Goal: Information Seeking & Learning: Learn about a topic

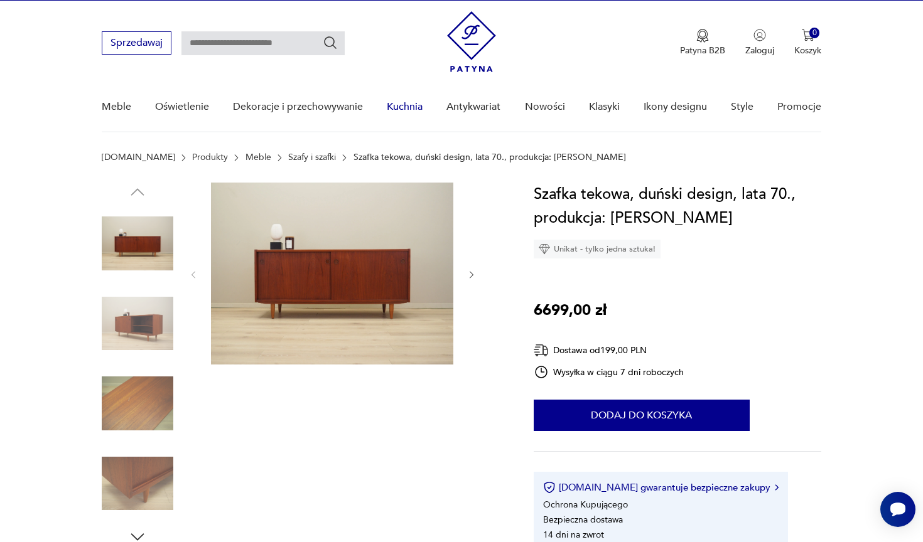
scroll to position [19, 0]
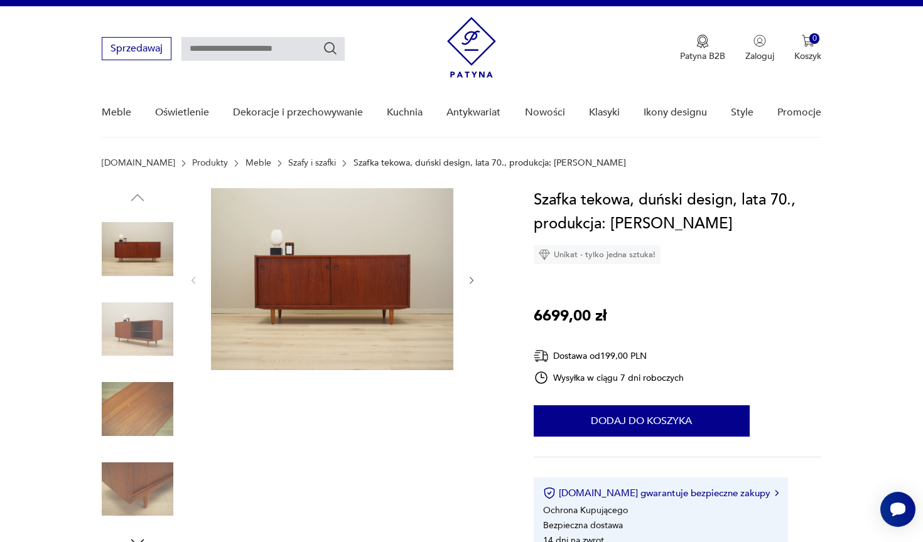
click at [402, 298] on img at bounding box center [332, 279] width 242 height 182
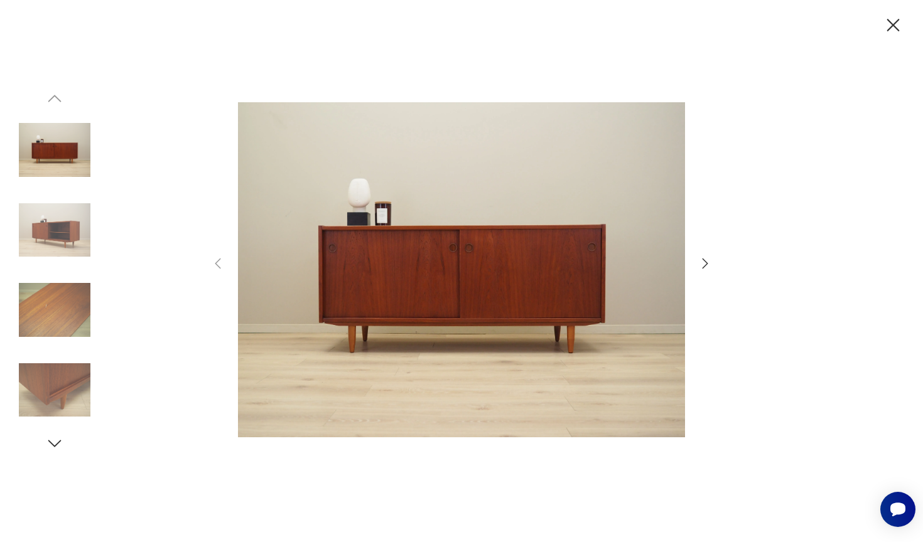
click at [700, 264] on icon "button" at bounding box center [704, 263] width 15 height 15
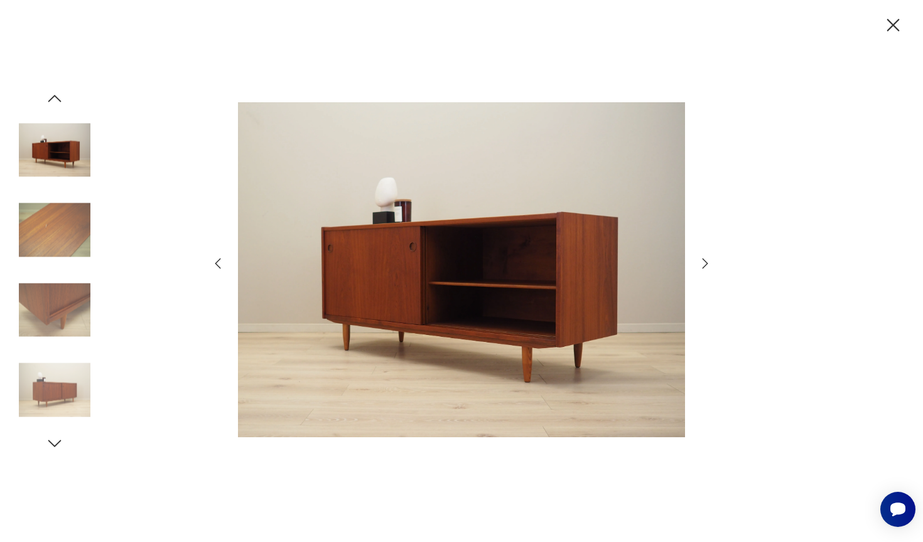
click at [700, 264] on icon "button" at bounding box center [704, 263] width 15 height 15
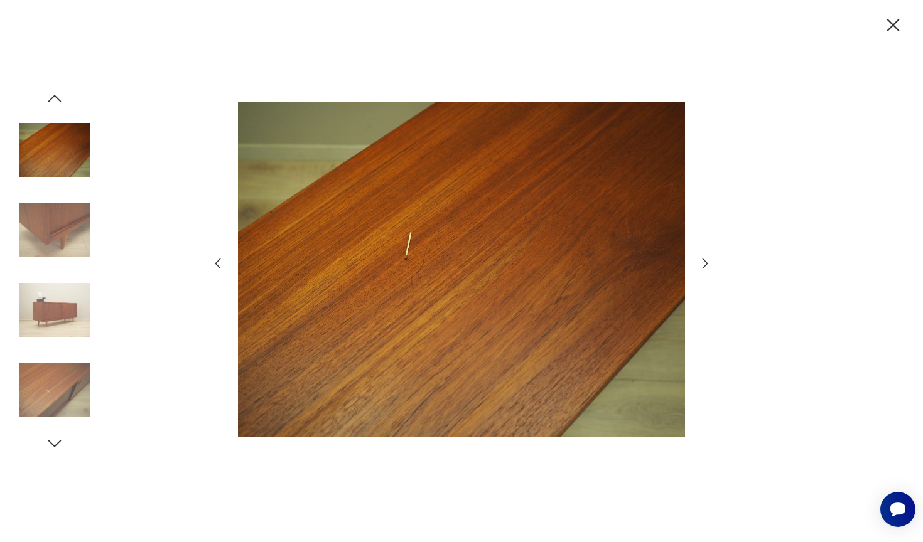
click at [700, 264] on icon "button" at bounding box center [704, 263] width 15 height 15
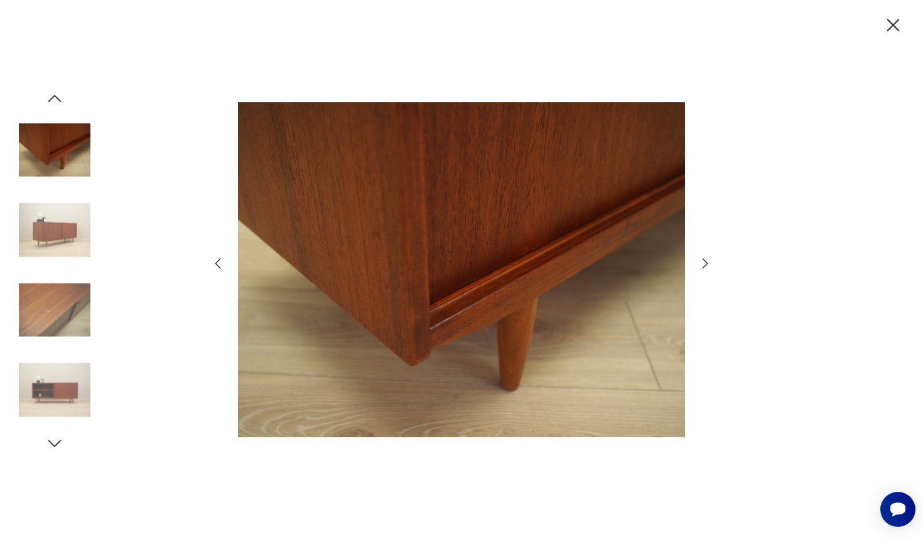
click at [700, 264] on icon "button" at bounding box center [704, 263] width 15 height 15
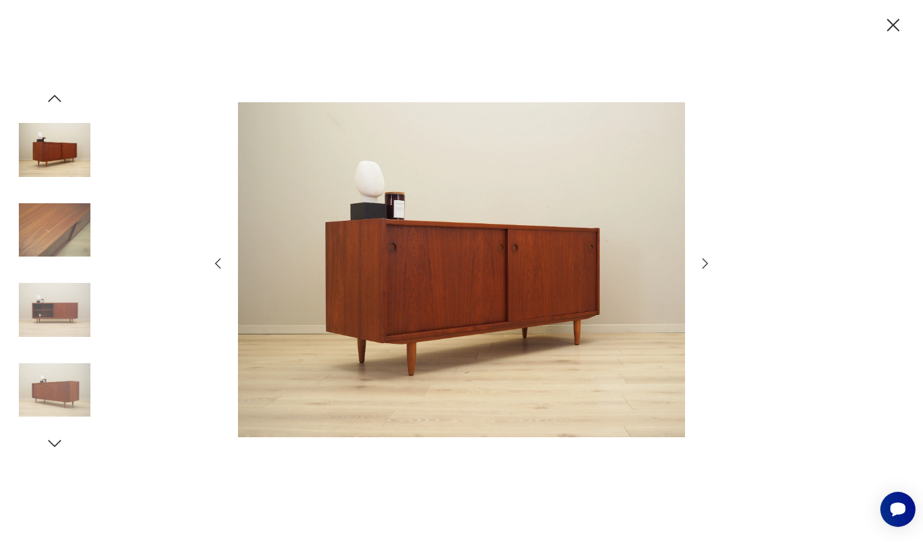
click at [884, 26] on icon "button" at bounding box center [893, 25] width 22 height 22
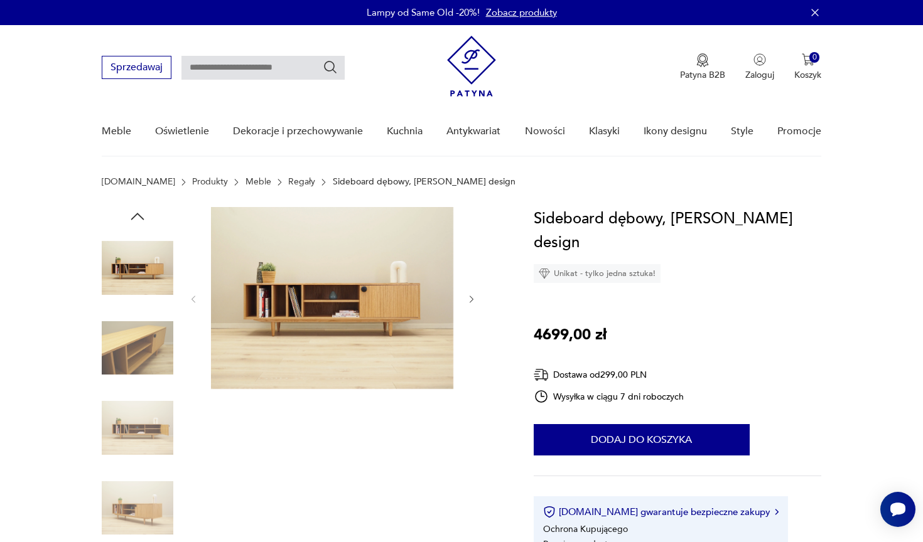
click at [359, 312] on img at bounding box center [332, 298] width 242 height 182
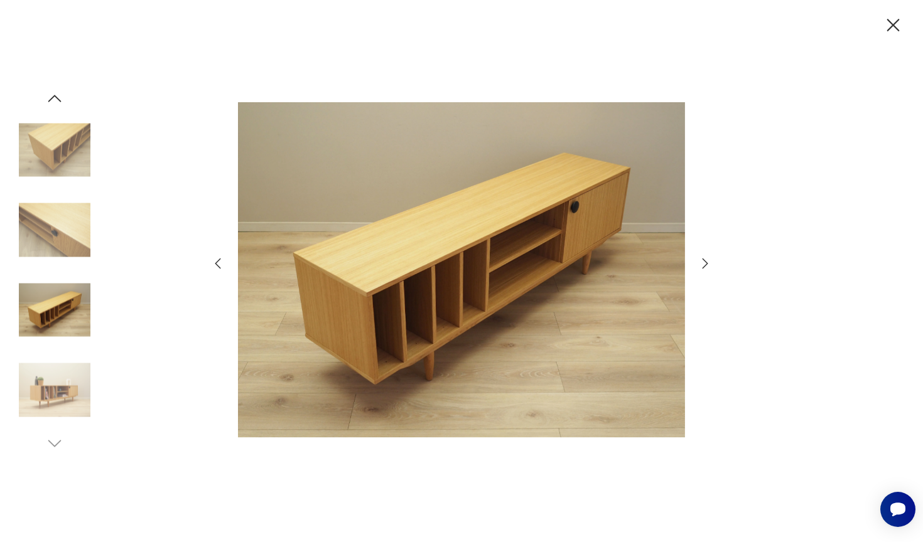
click at [893, 28] on icon "button" at bounding box center [893, 25] width 22 height 22
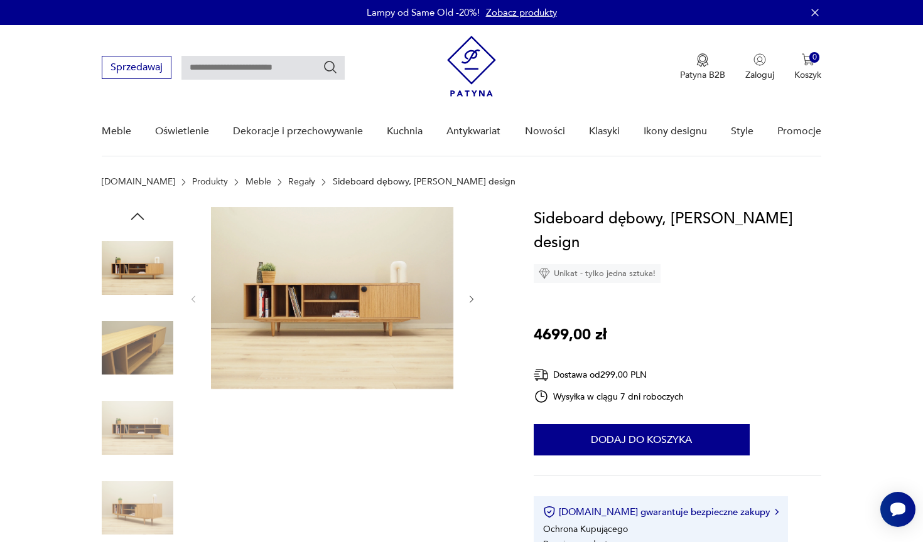
click at [314, 302] on img at bounding box center [332, 298] width 242 height 182
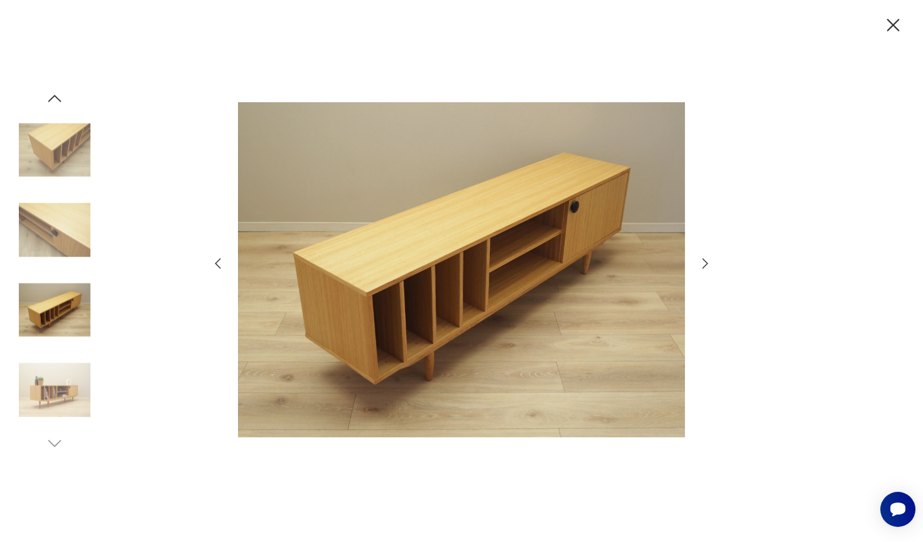
click at [889, 23] on icon "button" at bounding box center [893, 25] width 22 height 22
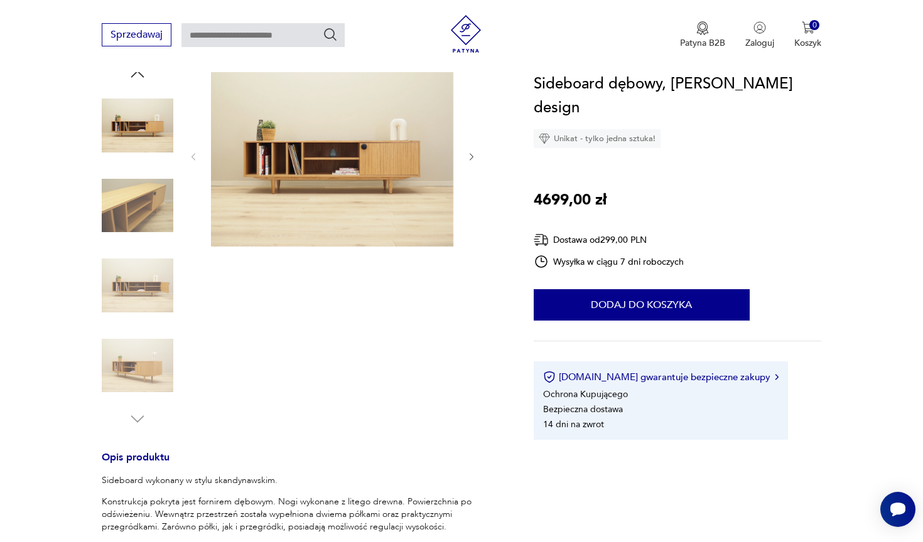
scroll to position [136, 0]
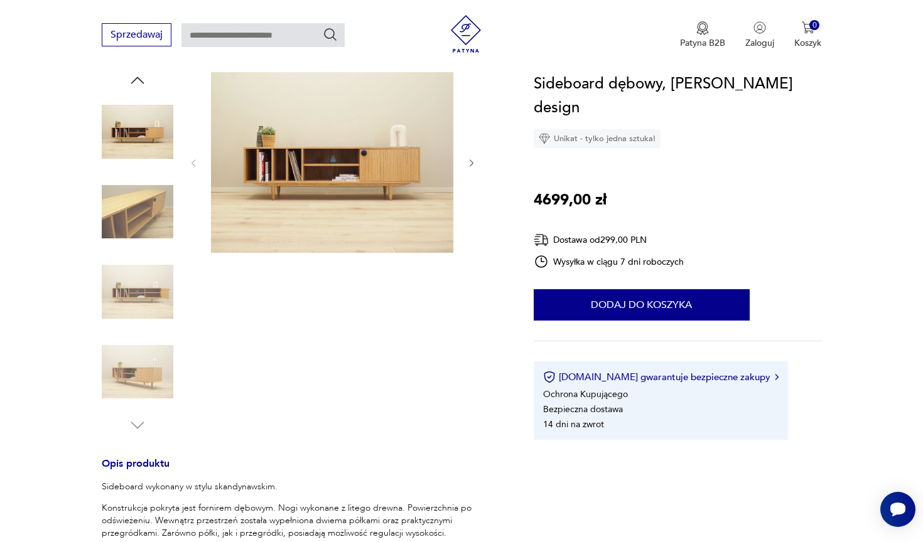
click at [330, 174] on img at bounding box center [332, 162] width 242 height 182
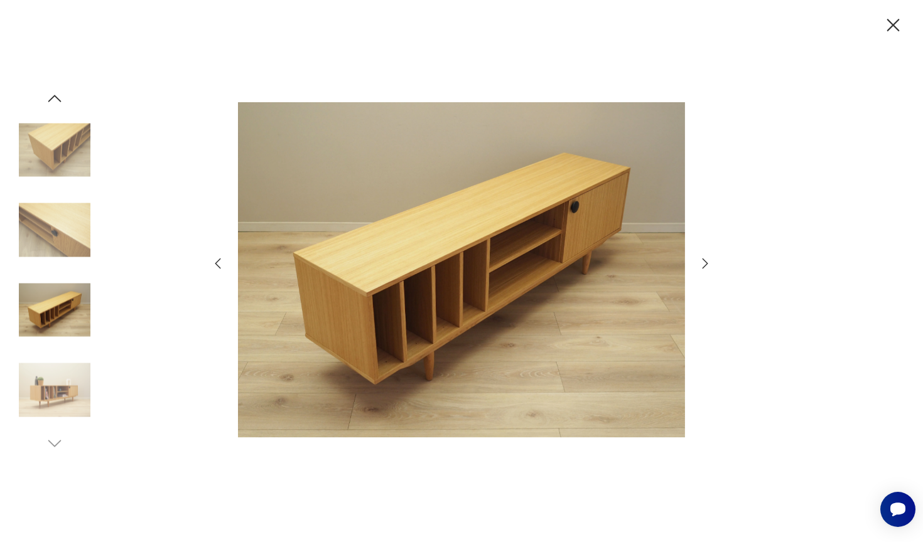
click at [893, 31] on icon "button" at bounding box center [893, 25] width 22 height 22
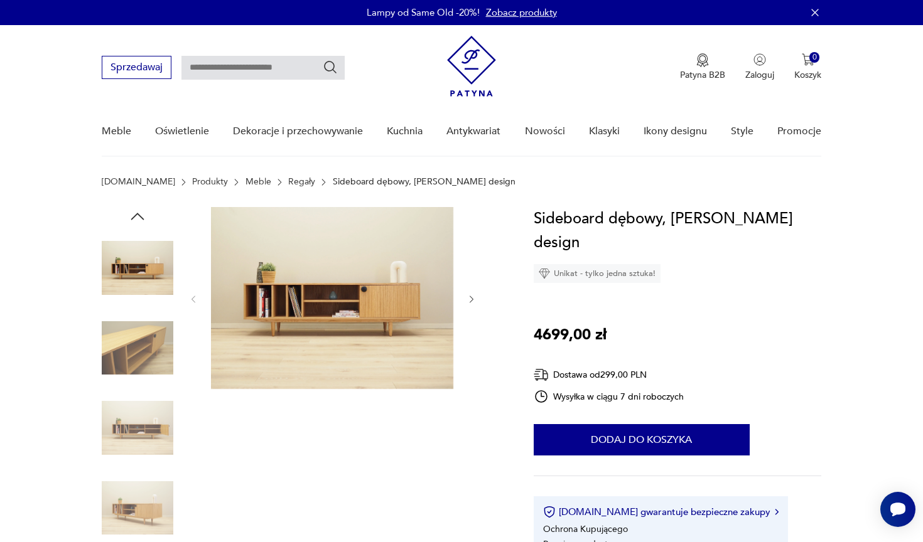
scroll to position [0, 0]
click at [366, 342] on img at bounding box center [332, 298] width 242 height 182
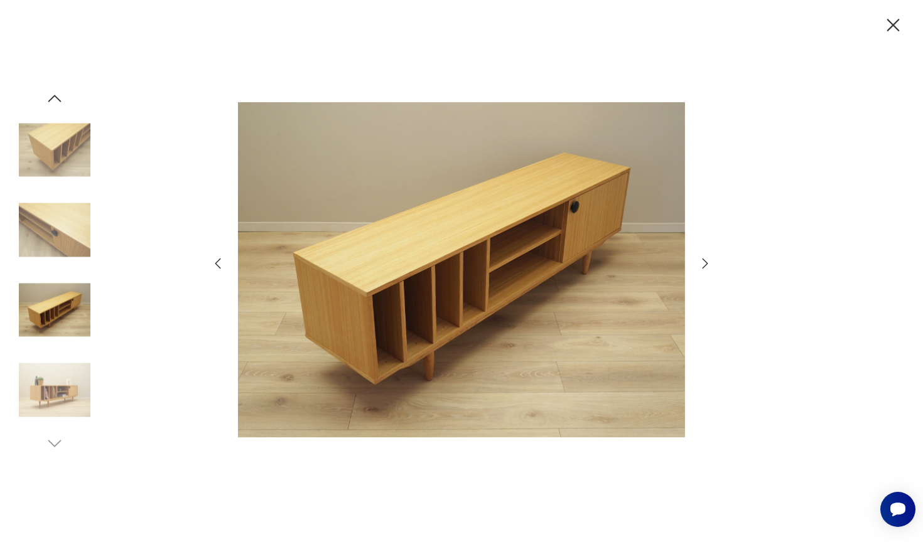
click at [56, 101] on icon "button" at bounding box center [54, 98] width 19 height 19
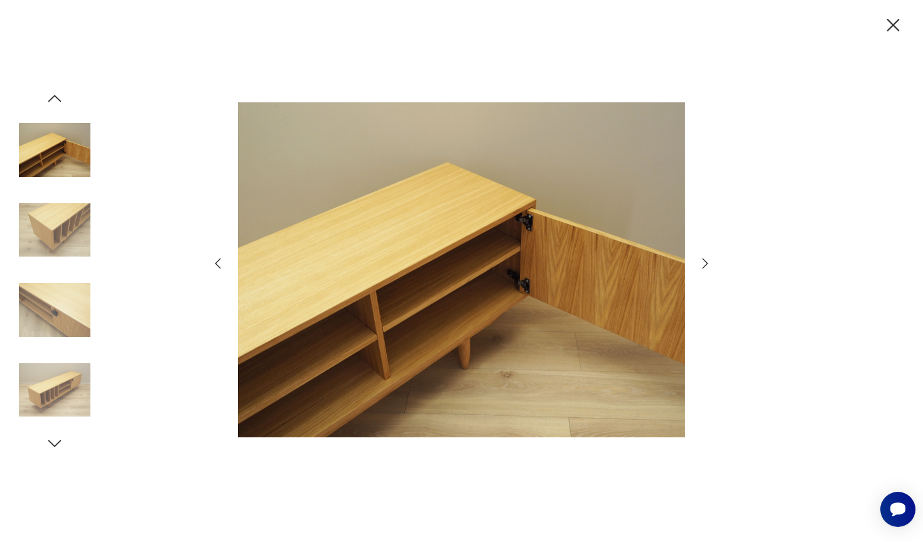
click at [56, 101] on icon "button" at bounding box center [54, 98] width 19 height 19
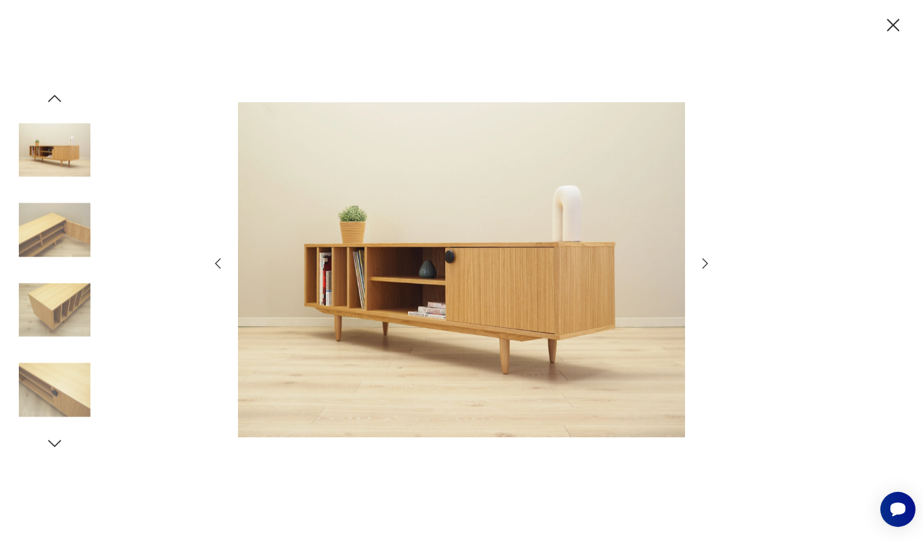
click at [76, 200] on img at bounding box center [55, 231] width 72 height 72
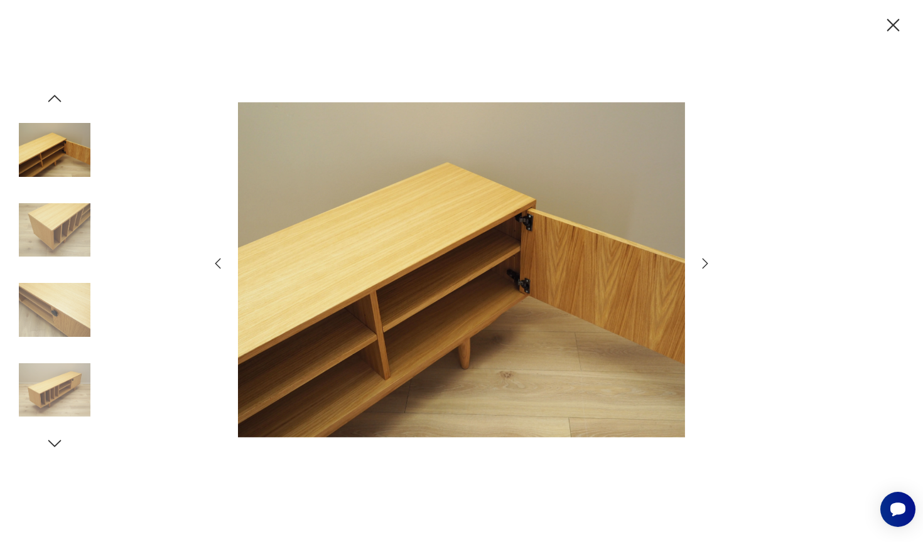
click at [42, 176] on img at bounding box center [55, 150] width 72 height 72
click at [62, 93] on icon "button" at bounding box center [54, 98] width 19 height 19
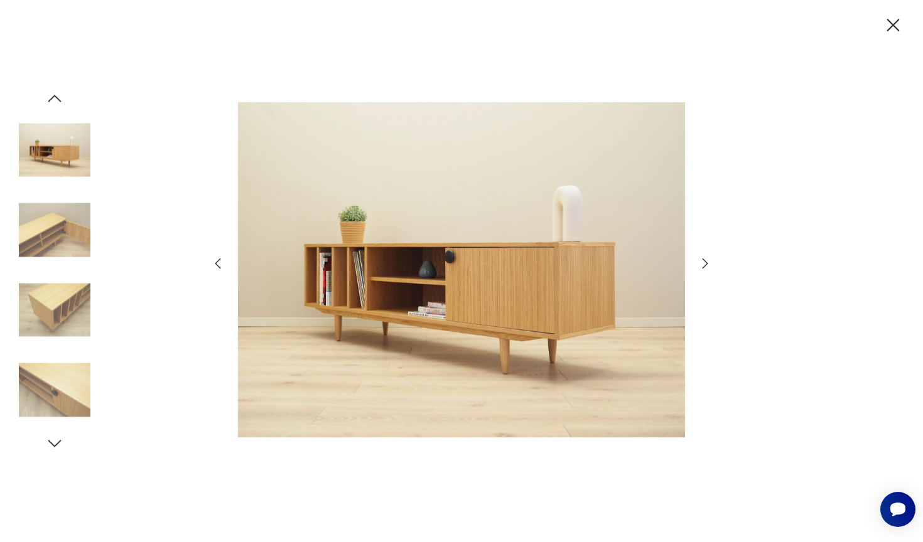
click at [67, 132] on img at bounding box center [55, 150] width 72 height 72
click at [66, 144] on img at bounding box center [55, 150] width 72 height 72
click at [887, 26] on icon "button" at bounding box center [893, 25] width 22 height 22
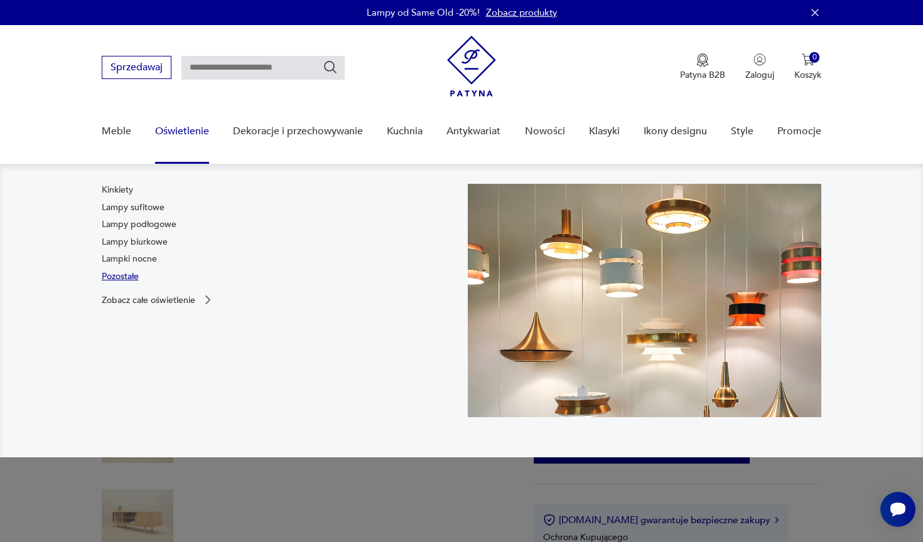
click at [122, 275] on link "Pozostałe" at bounding box center [120, 277] width 37 height 13
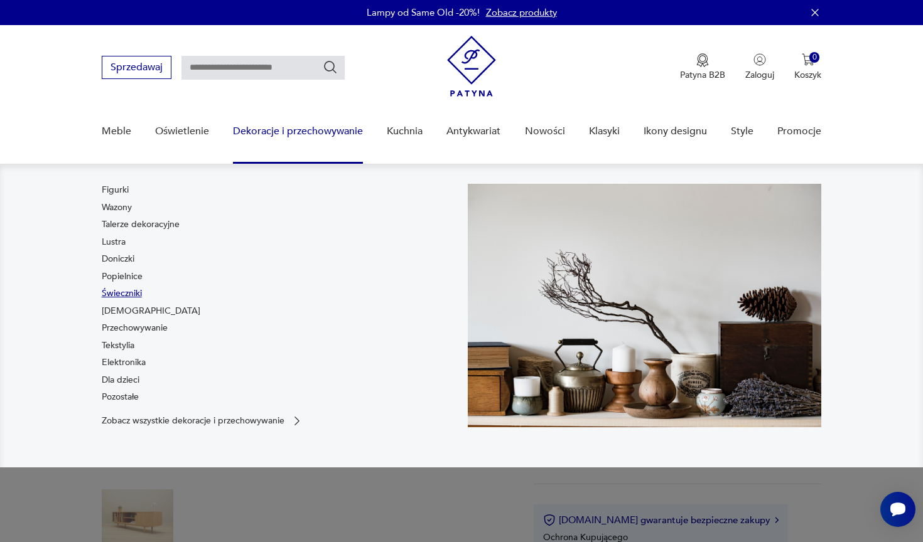
click at [126, 293] on link "Świeczniki" at bounding box center [122, 293] width 40 height 13
click at [114, 314] on link "[DEMOGRAPHIC_DATA]" at bounding box center [151, 311] width 99 height 13
click at [123, 192] on link "Figurki" at bounding box center [115, 190] width 27 height 13
click at [126, 208] on link "Wazony" at bounding box center [117, 207] width 30 height 13
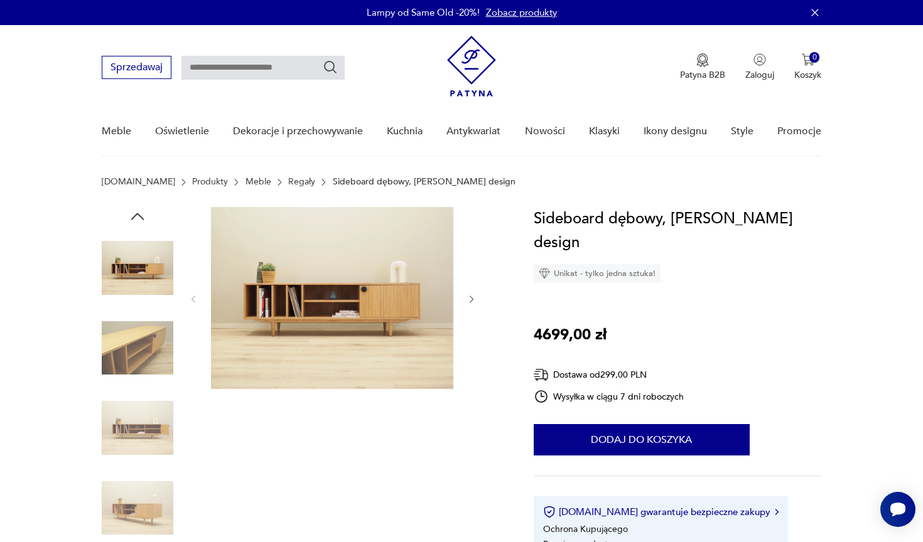
click at [318, 307] on img at bounding box center [332, 298] width 242 height 182
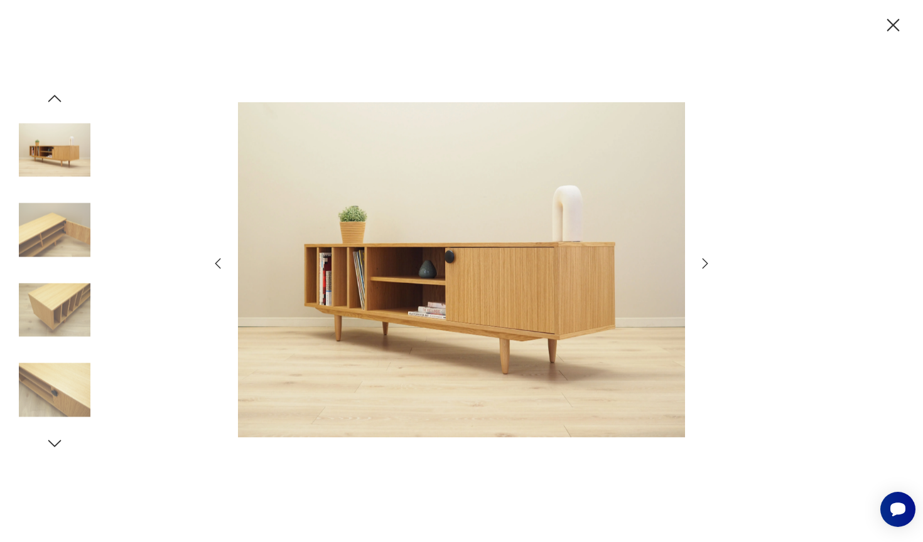
click at [705, 264] on icon "button" at bounding box center [704, 263] width 15 height 15
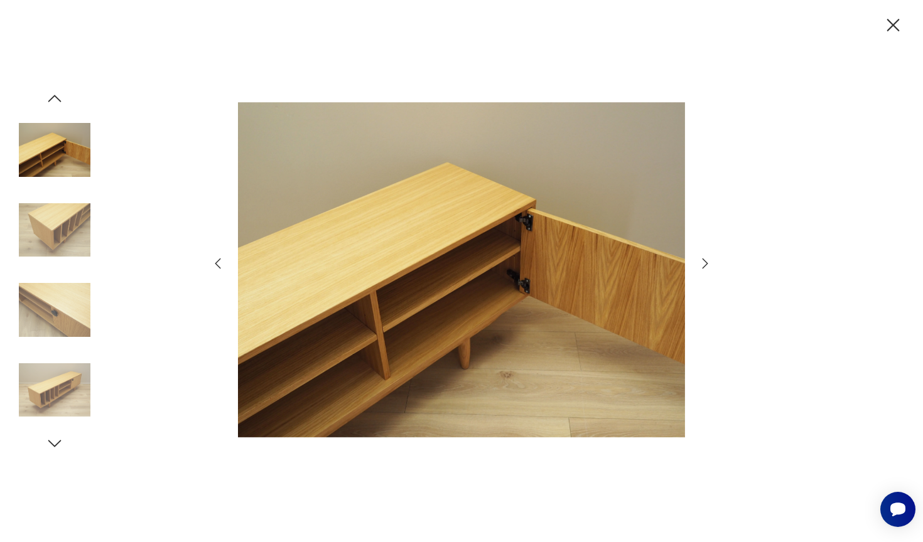
click at [362, 325] on img at bounding box center [461, 270] width 447 height 434
click at [704, 260] on icon "button" at bounding box center [705, 264] width 6 height 10
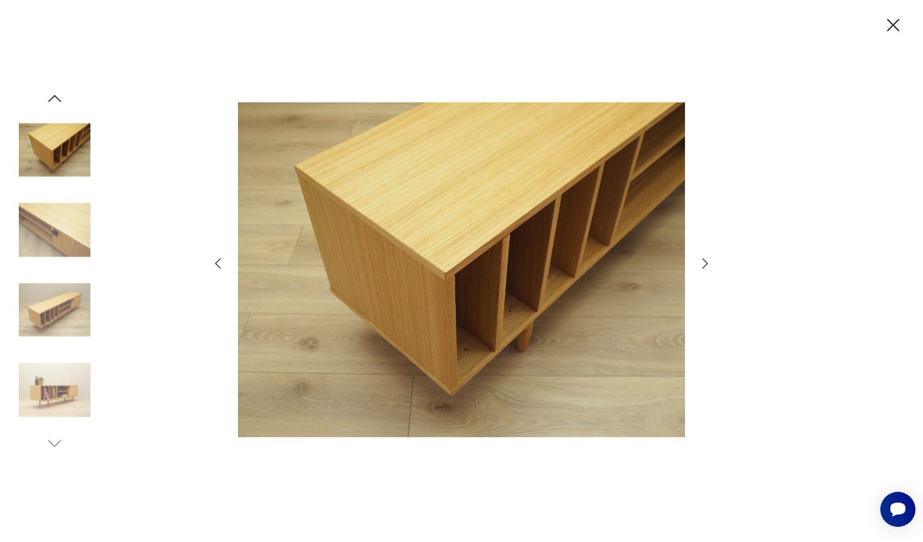
click at [703, 264] on icon "button" at bounding box center [704, 263] width 15 height 15
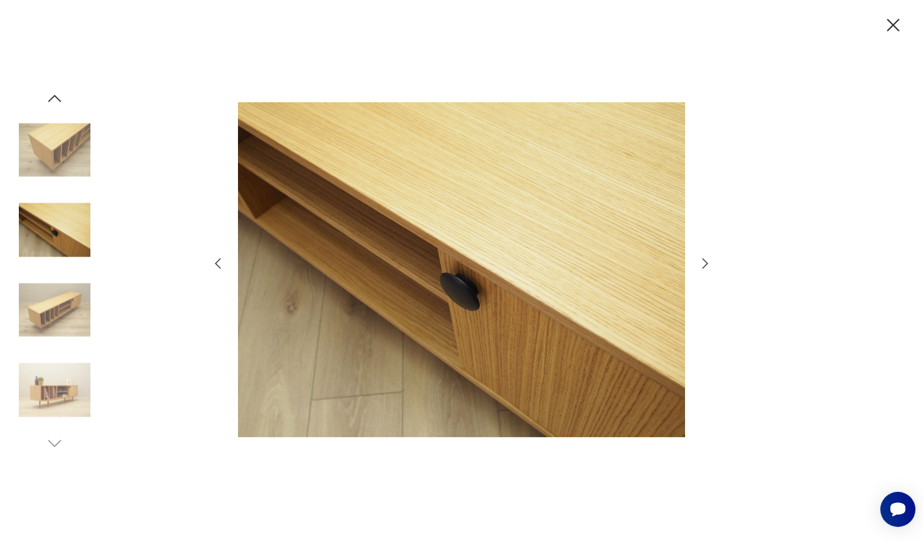
click at [703, 264] on icon "button" at bounding box center [704, 263] width 15 height 15
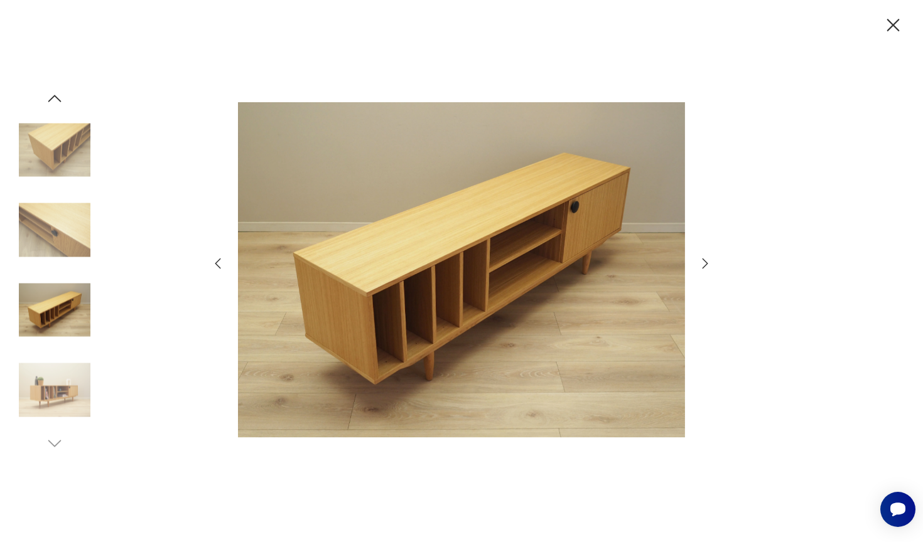
click at [703, 264] on icon "button" at bounding box center [704, 263] width 15 height 15
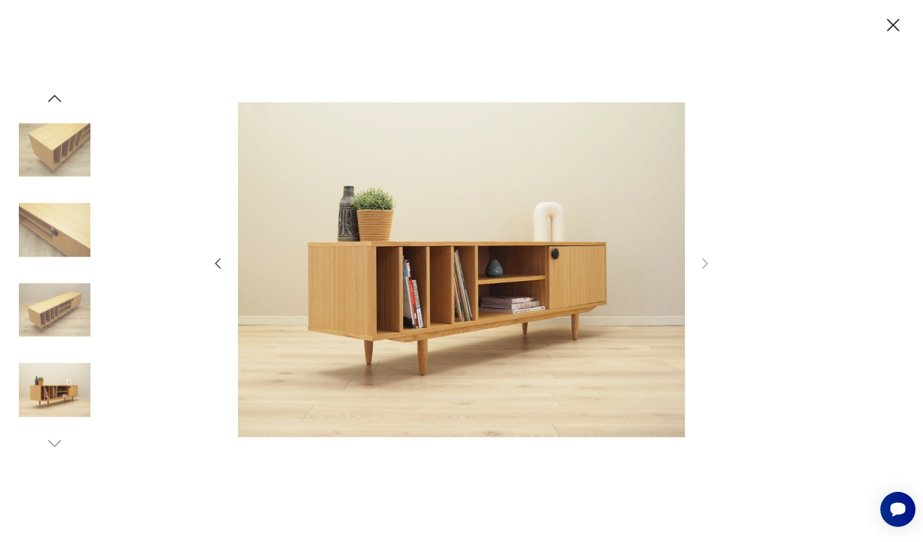
click at [894, 23] on icon "button" at bounding box center [893, 25] width 22 height 22
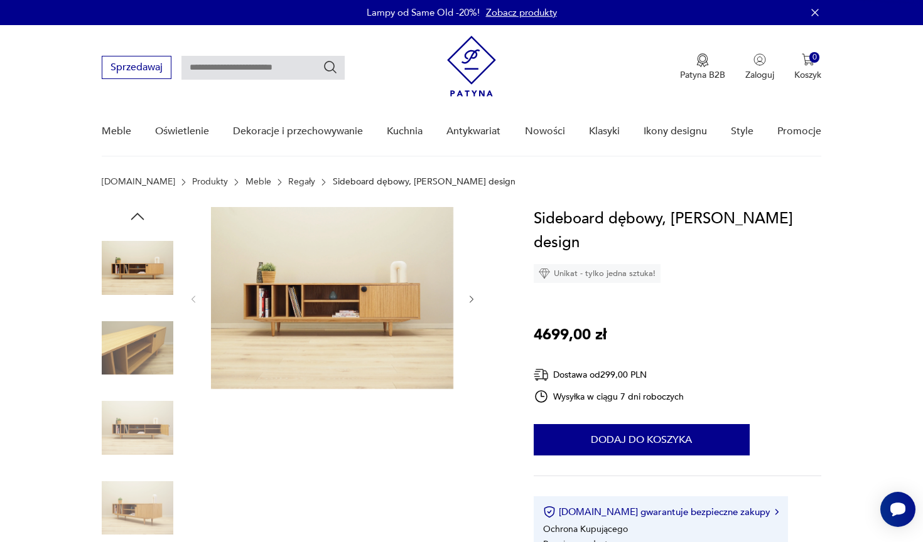
click at [344, 284] on img at bounding box center [332, 298] width 242 height 182
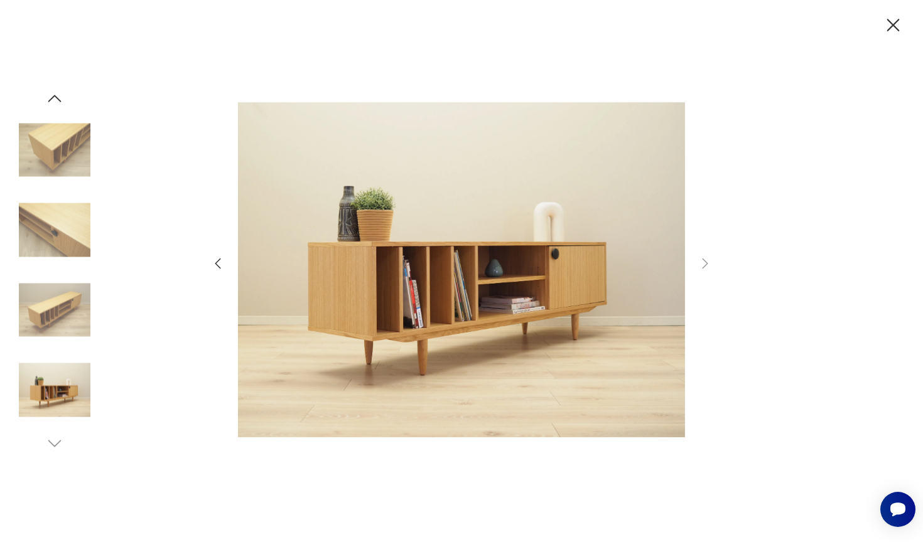
click at [59, 99] on icon "button" at bounding box center [54, 98] width 19 height 19
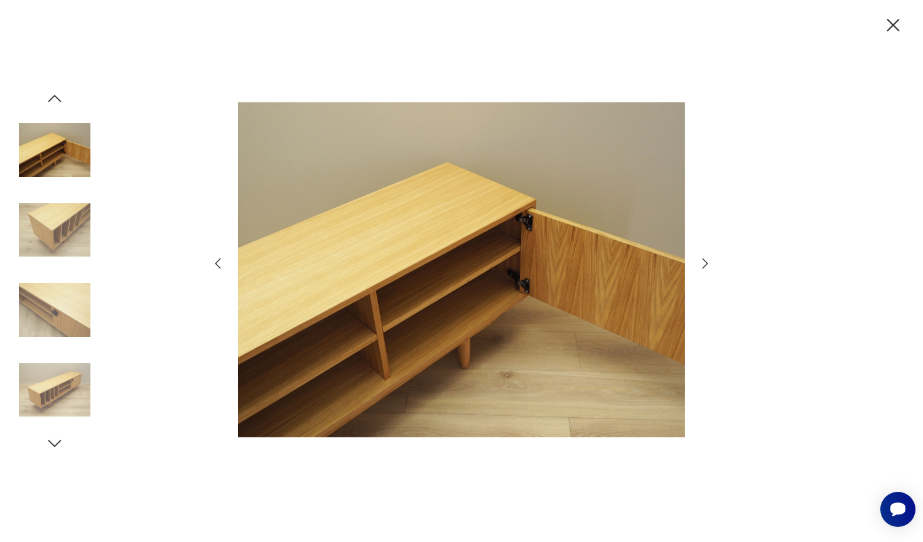
click at [59, 99] on icon "button" at bounding box center [54, 98] width 19 height 19
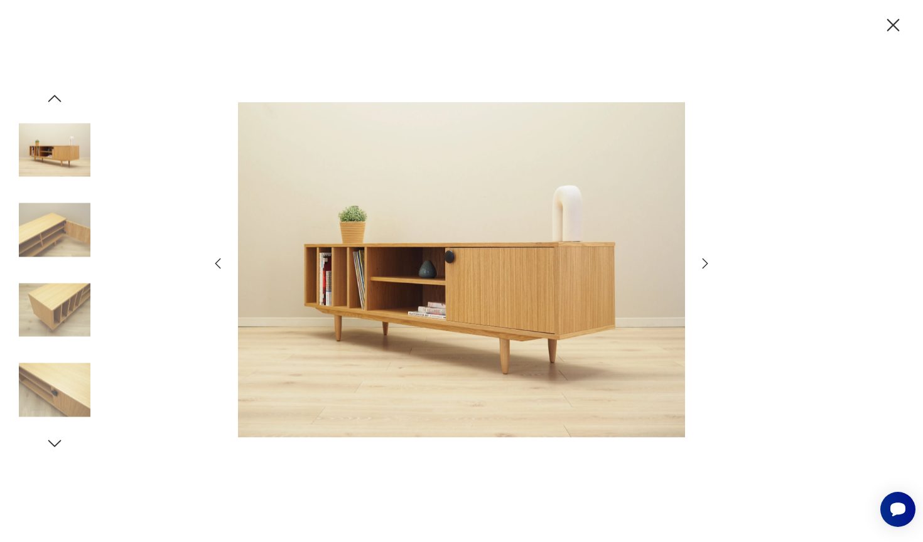
click at [56, 104] on icon "button" at bounding box center [54, 98] width 19 height 19
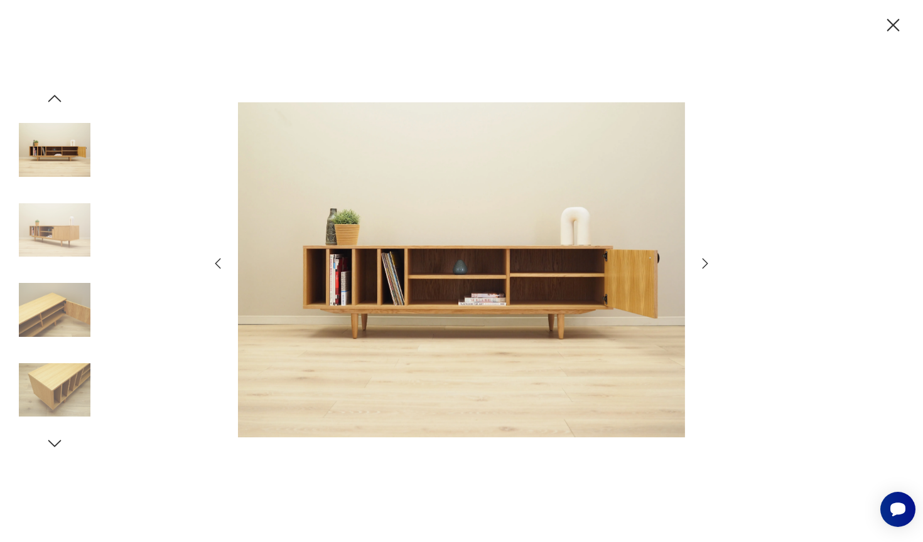
click at [56, 104] on icon "button" at bounding box center [54, 98] width 19 height 19
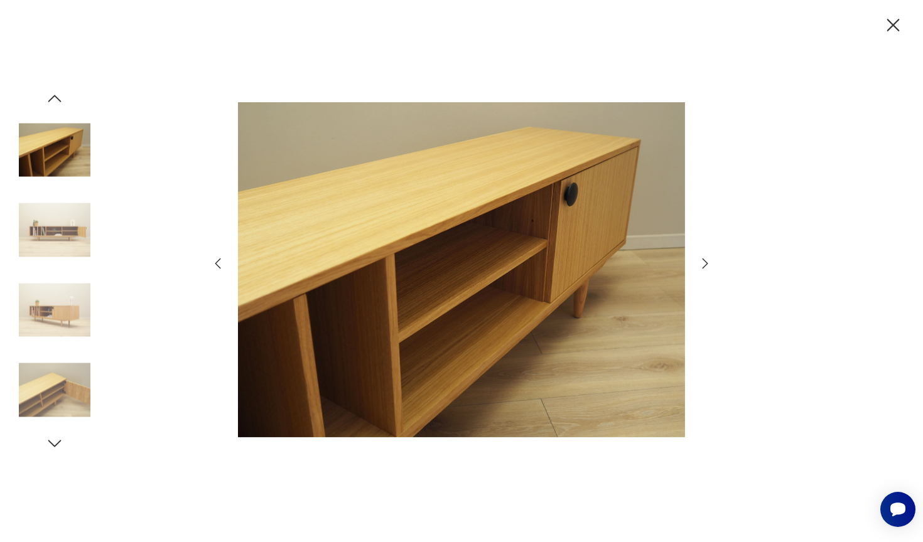
click at [56, 104] on icon "button" at bounding box center [54, 98] width 19 height 19
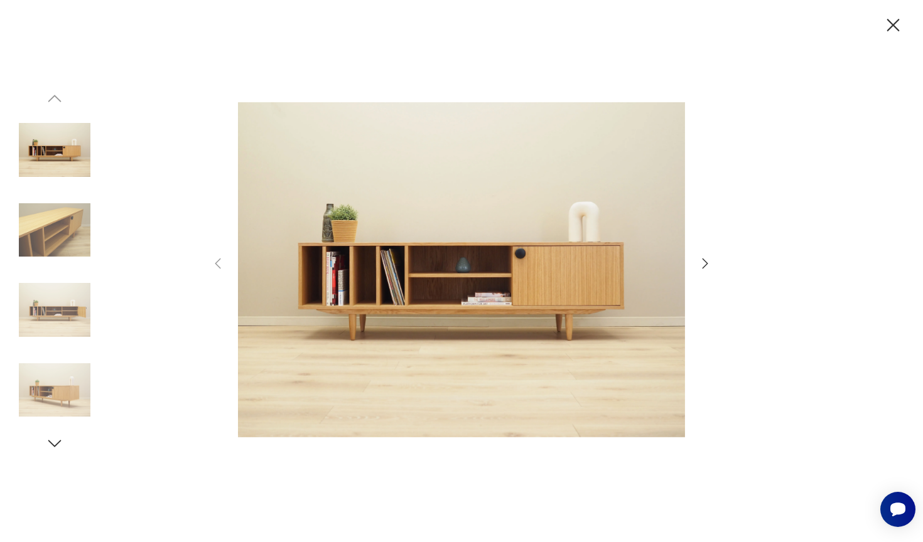
click at [51, 142] on img at bounding box center [55, 150] width 72 height 72
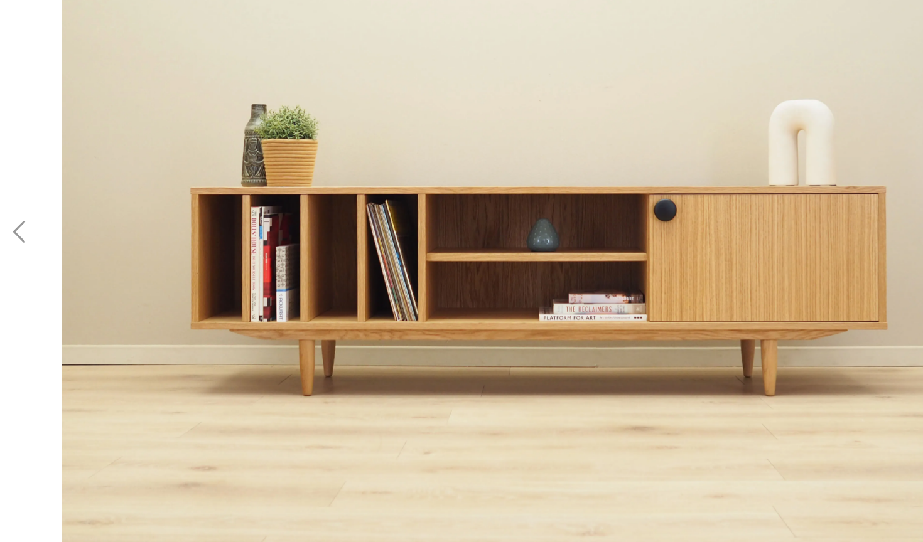
scroll to position [30, 0]
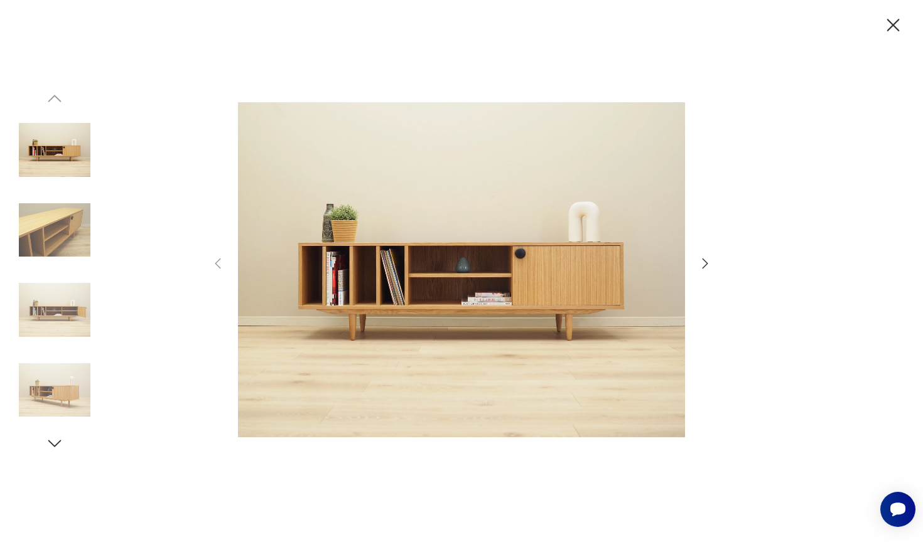
click at [894, 26] on icon "button" at bounding box center [893, 25] width 13 height 13
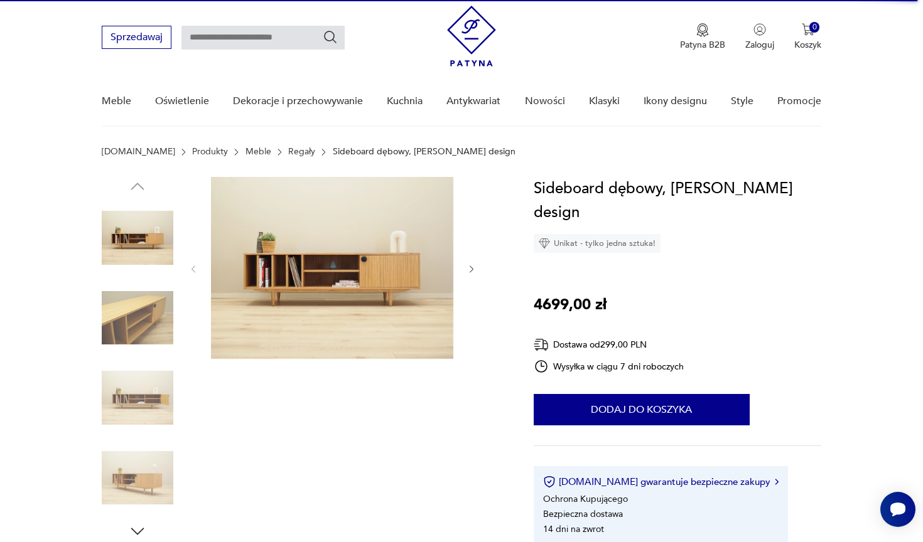
click at [352, 294] on img at bounding box center [332, 268] width 242 height 182
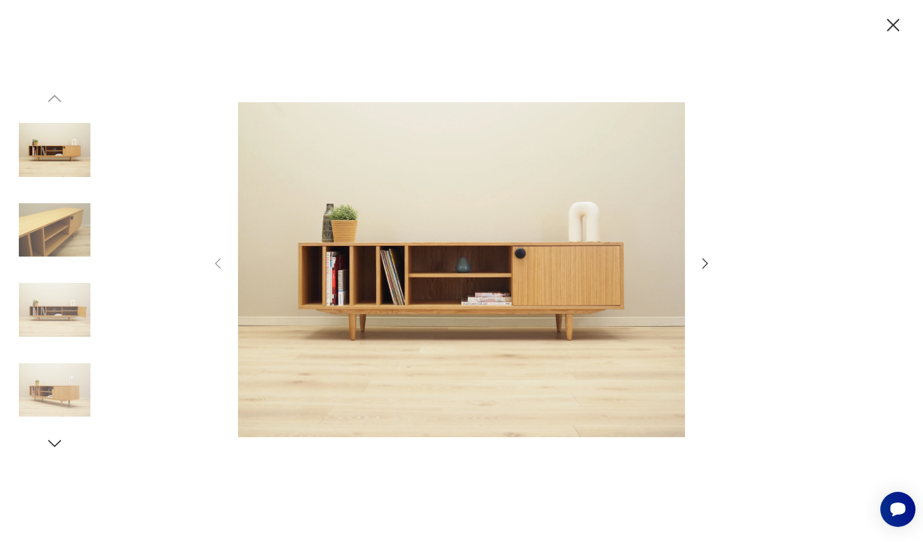
click at [63, 438] on icon "button" at bounding box center [54, 443] width 19 height 19
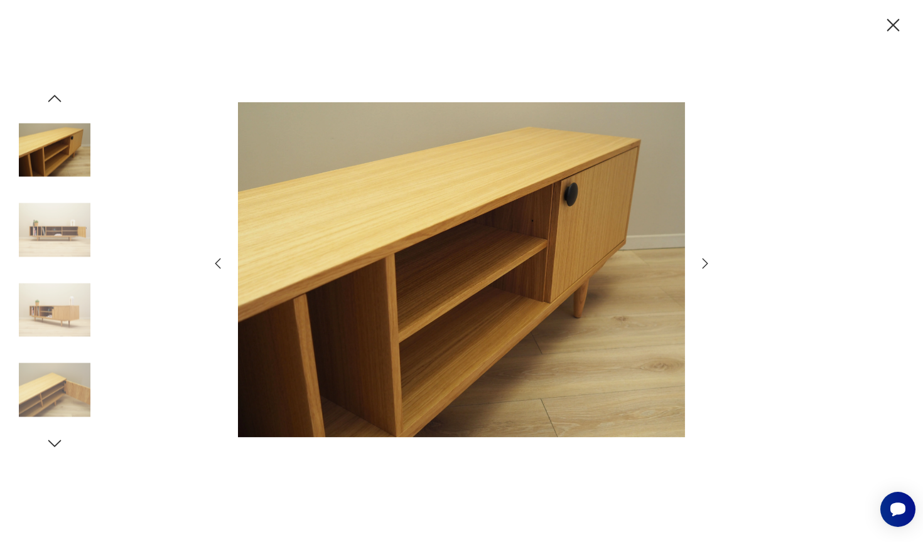
click at [63, 438] on icon "button" at bounding box center [54, 443] width 19 height 19
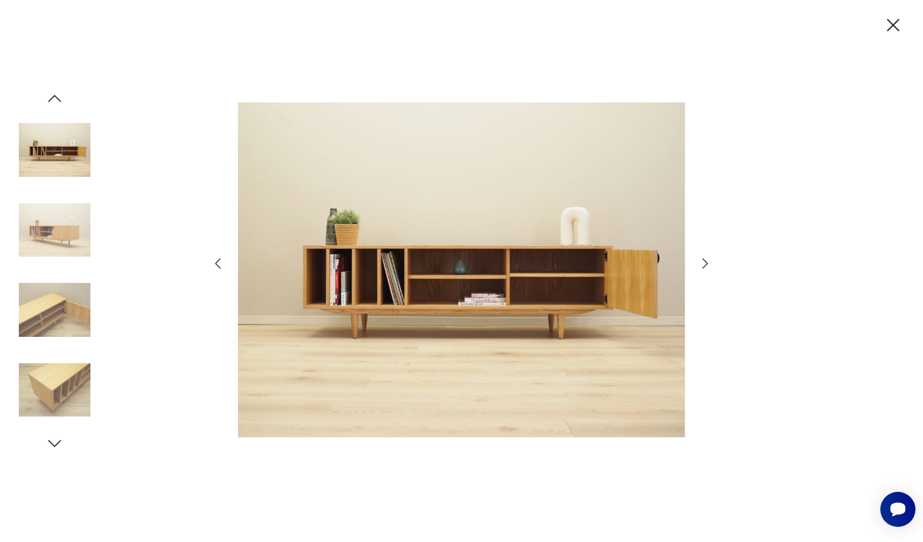
click at [63, 438] on icon "button" at bounding box center [54, 443] width 19 height 19
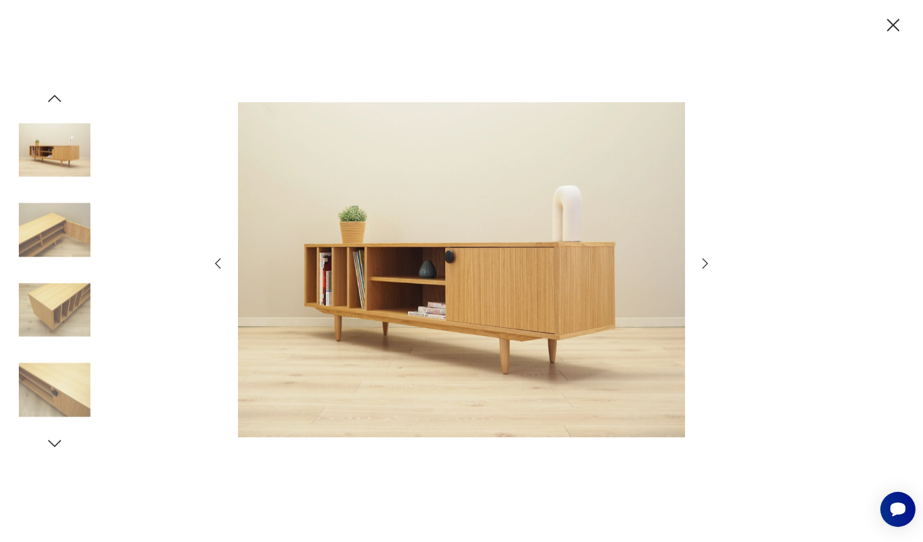
click at [63, 438] on icon "button" at bounding box center [54, 443] width 19 height 19
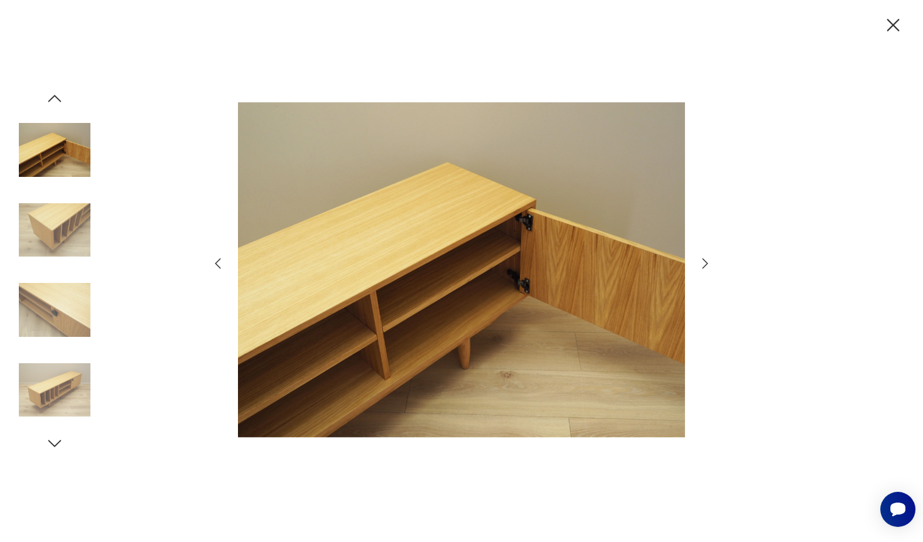
click at [63, 438] on icon "button" at bounding box center [54, 443] width 19 height 19
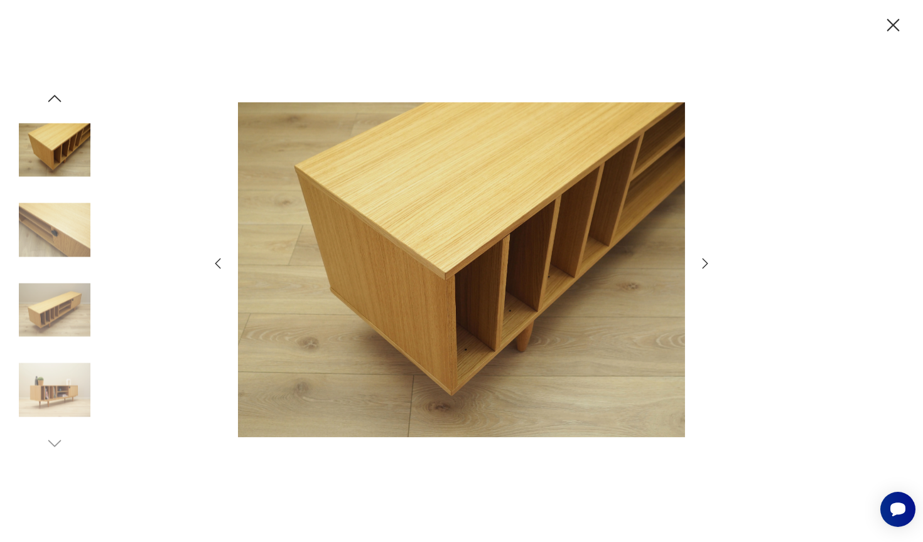
click at [888, 28] on icon "button" at bounding box center [893, 25] width 22 height 22
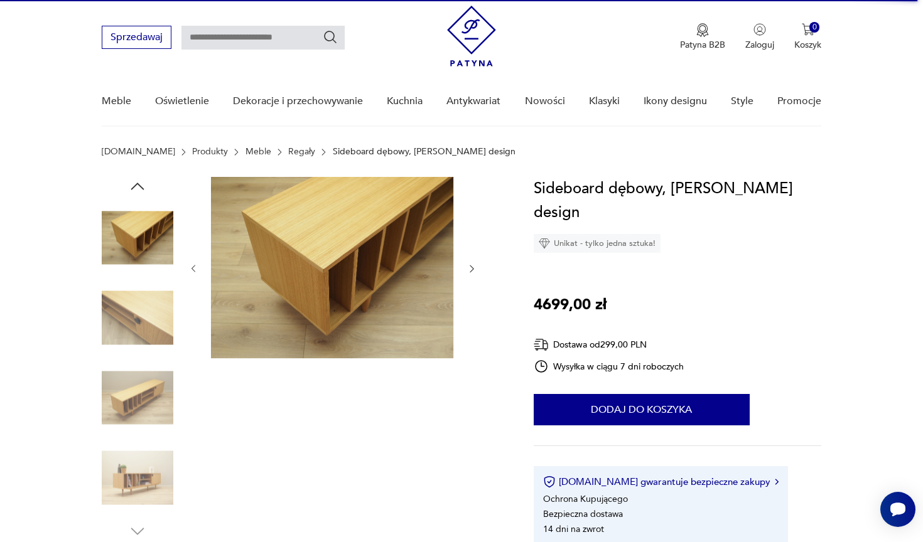
click at [335, 294] on img at bounding box center [332, 267] width 242 height 181
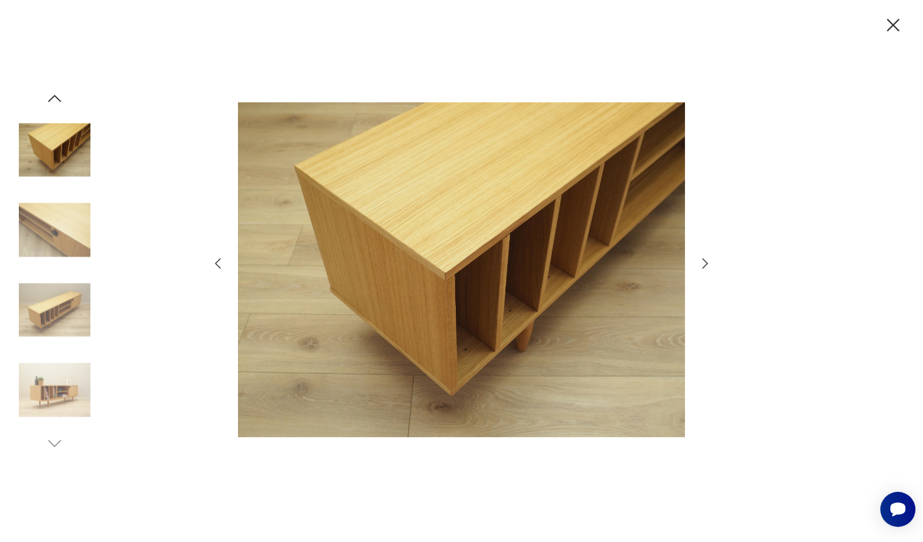
click at [886, 31] on icon "button" at bounding box center [893, 25] width 22 height 22
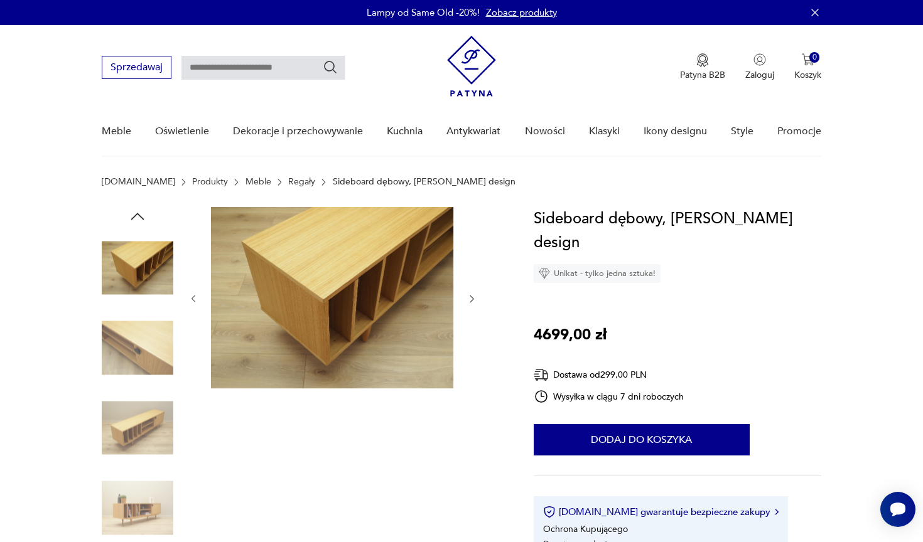
scroll to position [0, 0]
click at [139, 220] on icon "button" at bounding box center [137, 216] width 19 height 19
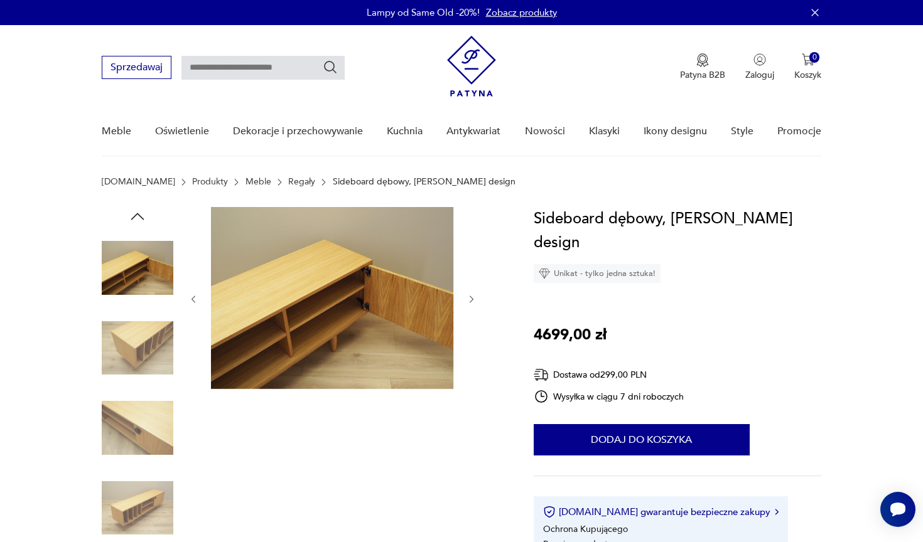
click at [139, 220] on icon "button" at bounding box center [137, 216] width 19 height 19
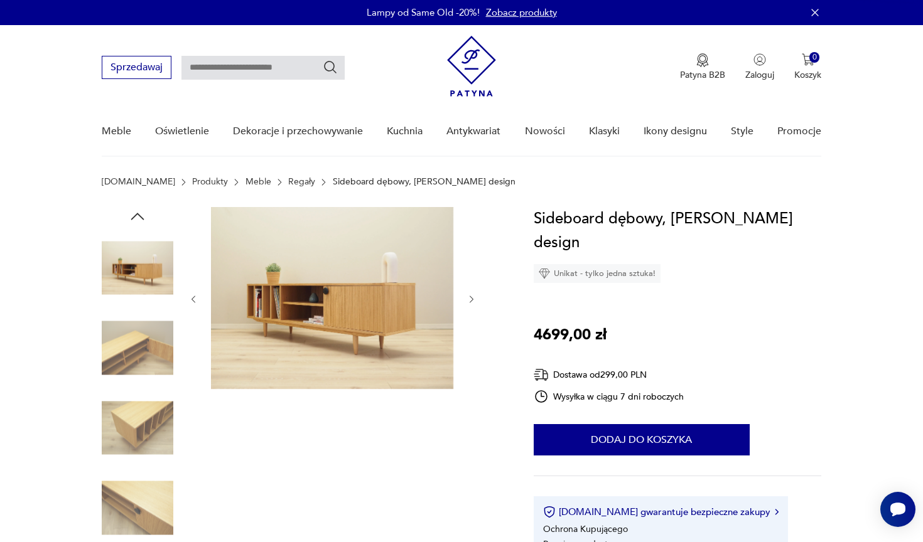
click at [139, 257] on img at bounding box center [138, 268] width 72 height 72
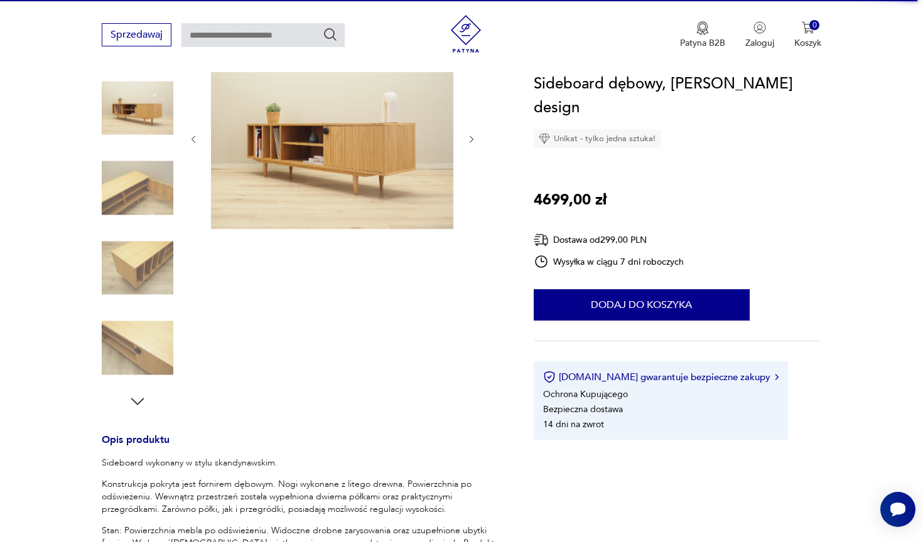
scroll to position [117, 0]
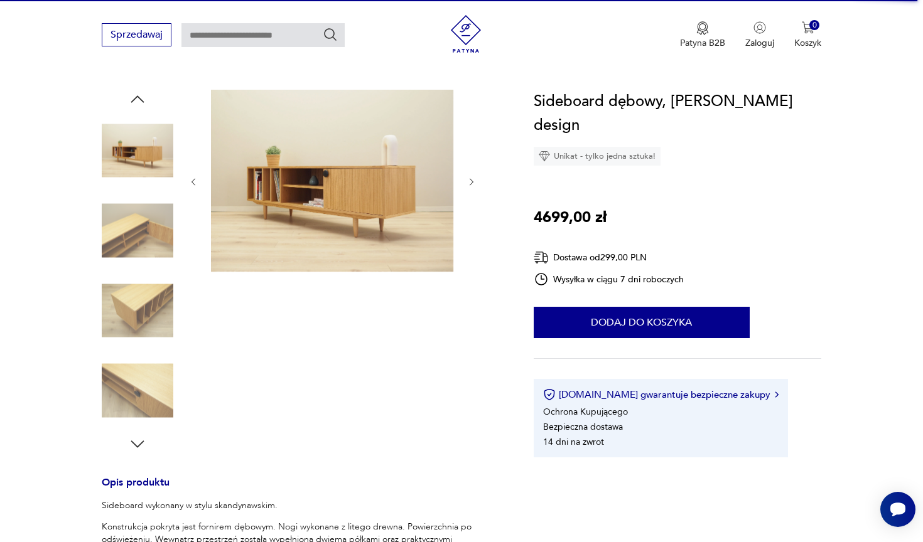
click at [142, 159] on img at bounding box center [138, 151] width 72 height 72
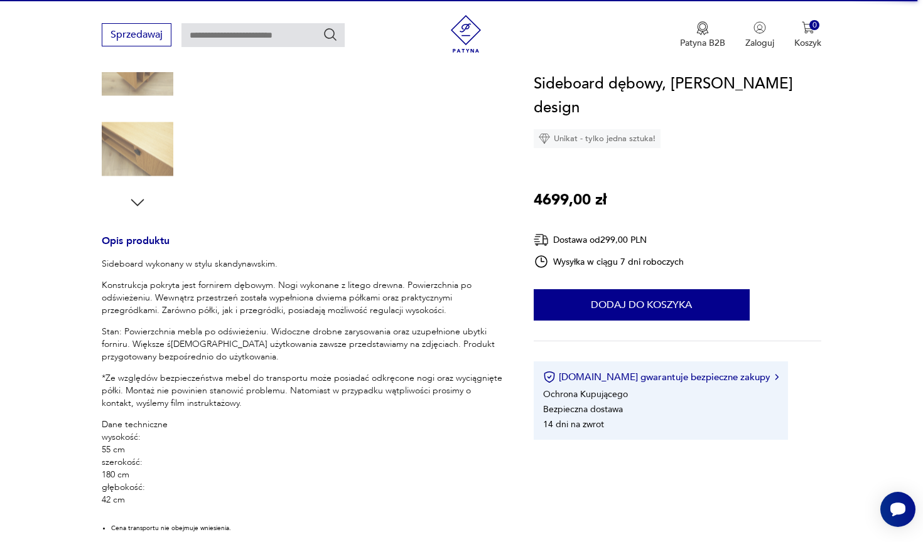
scroll to position [384, 0]
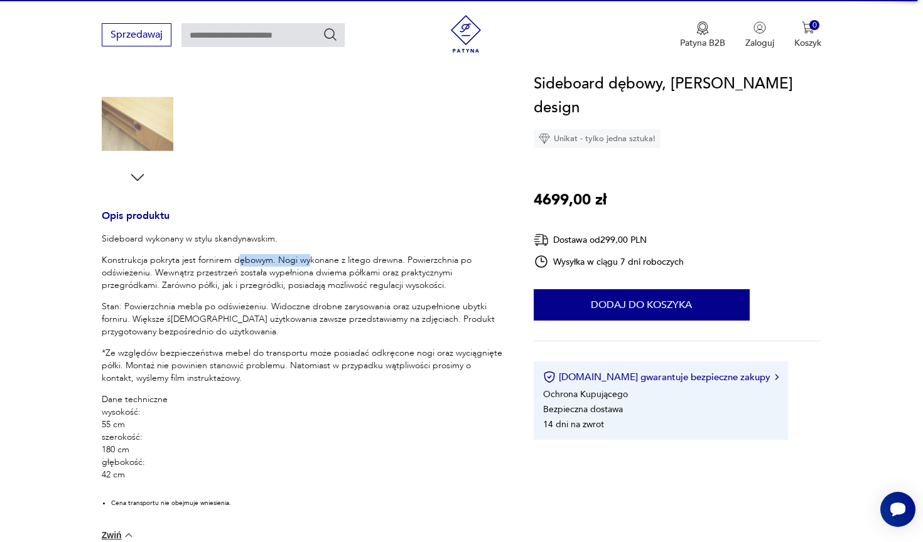
drag, startPoint x: 236, startPoint y: 260, endPoint x: 308, endPoint y: 260, distance: 72.2
click at [308, 260] on p "Konstrukcja pokryta jest fornirem dębowym. Nogi wykonane z litego drewna. Powie…" at bounding box center [303, 273] width 402 height 38
drag, startPoint x: 308, startPoint y: 260, endPoint x: 369, endPoint y: 260, distance: 60.9
click at [369, 260] on p "Konstrukcja pokryta jest fornirem dębowym. Nogi wykonane z litego drewna. Powie…" at bounding box center [303, 273] width 402 height 38
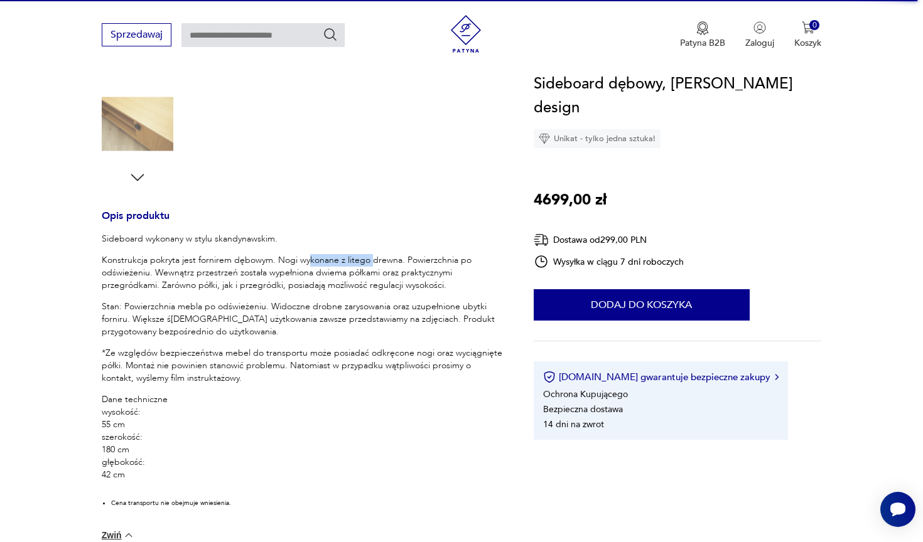
click at [369, 260] on p "Konstrukcja pokryta jest fornirem dębowym. Nogi wykonane z litego drewna. Powie…" at bounding box center [303, 273] width 402 height 38
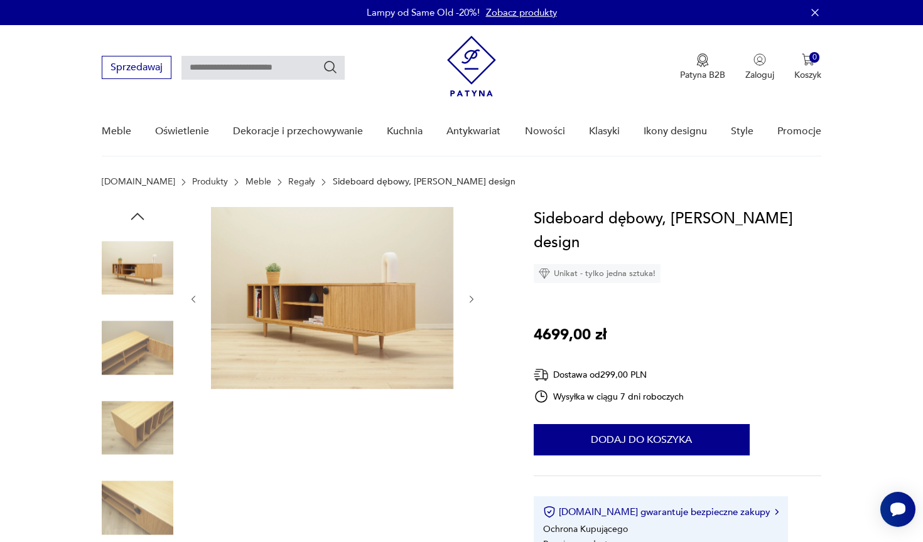
scroll to position [0, 0]
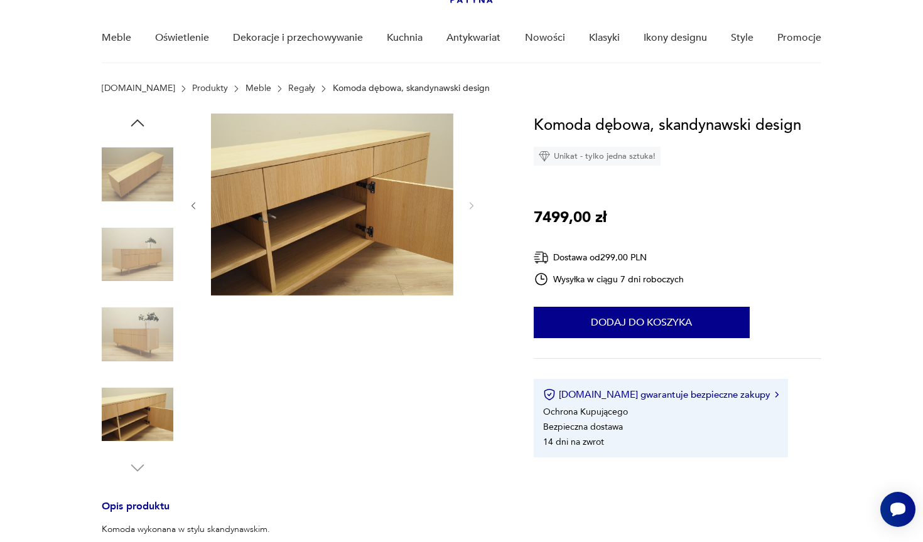
click at [132, 324] on img at bounding box center [138, 335] width 72 height 72
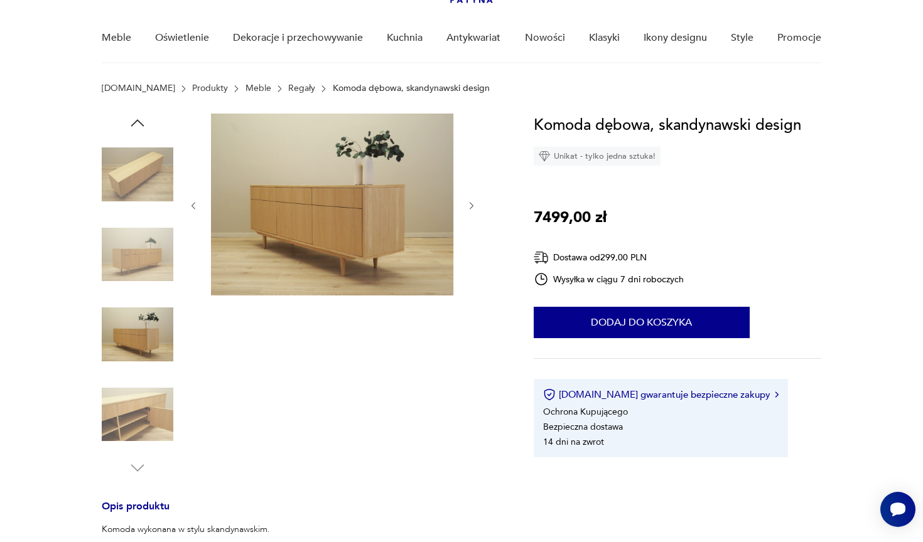
click at [141, 117] on icon "button" at bounding box center [137, 123] width 19 height 19
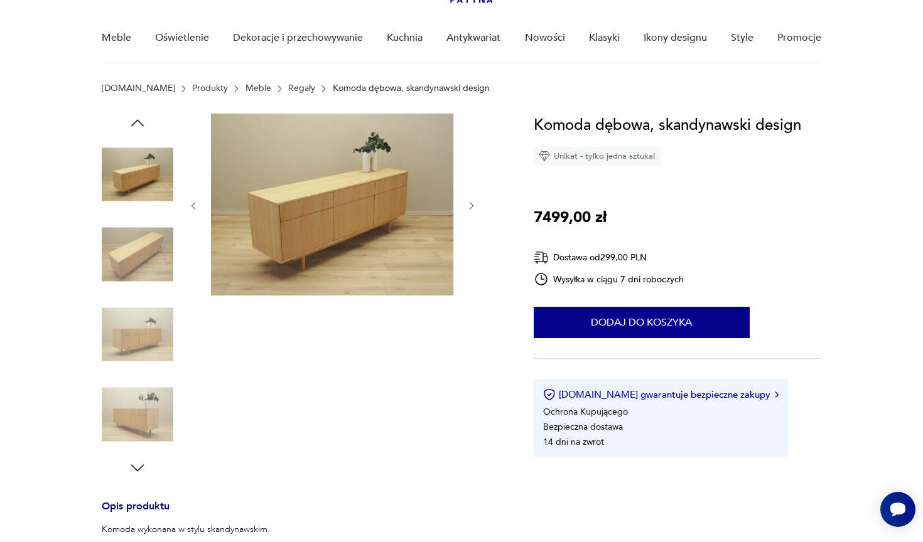
click at [139, 121] on icon "button" at bounding box center [137, 123] width 19 height 19
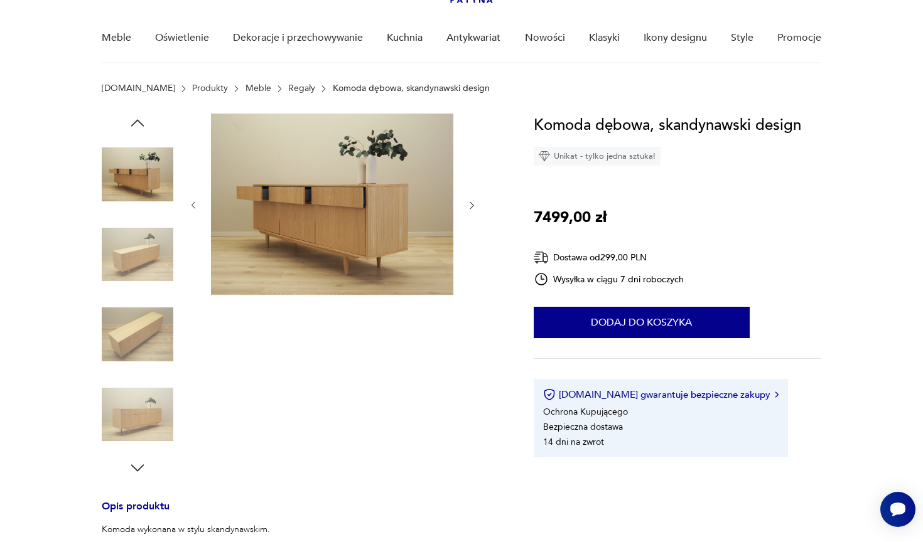
click at [140, 124] on icon "button" at bounding box center [137, 123] width 19 height 19
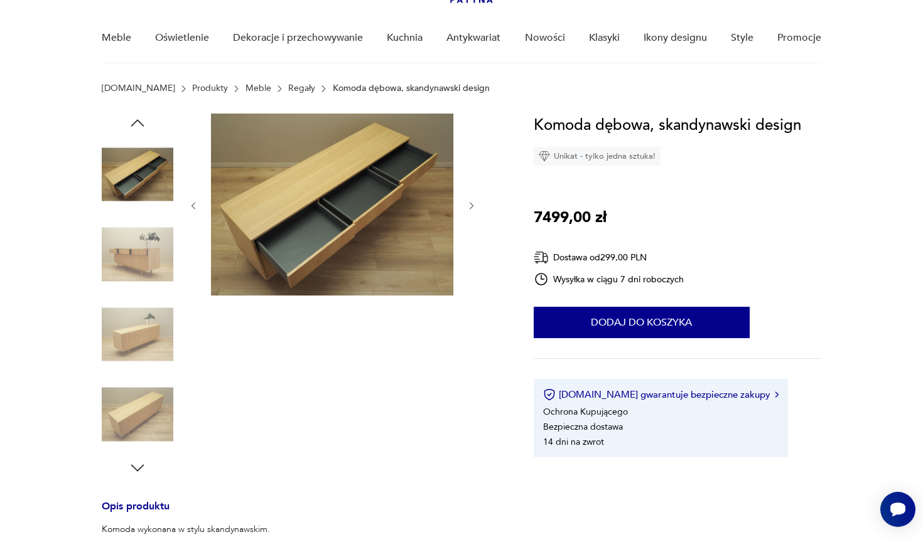
click at [141, 117] on icon "button" at bounding box center [137, 123] width 19 height 19
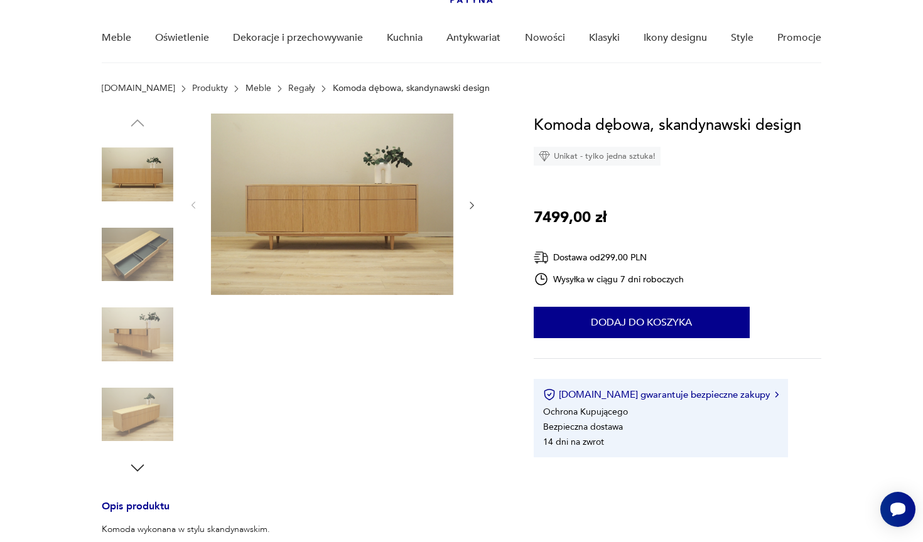
click at [136, 171] on img at bounding box center [138, 175] width 72 height 72
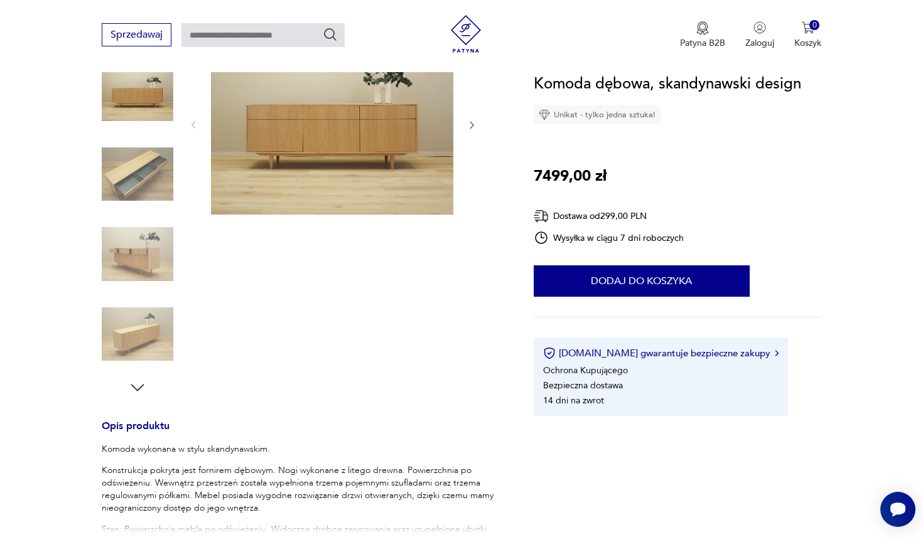
scroll to position [180, 0]
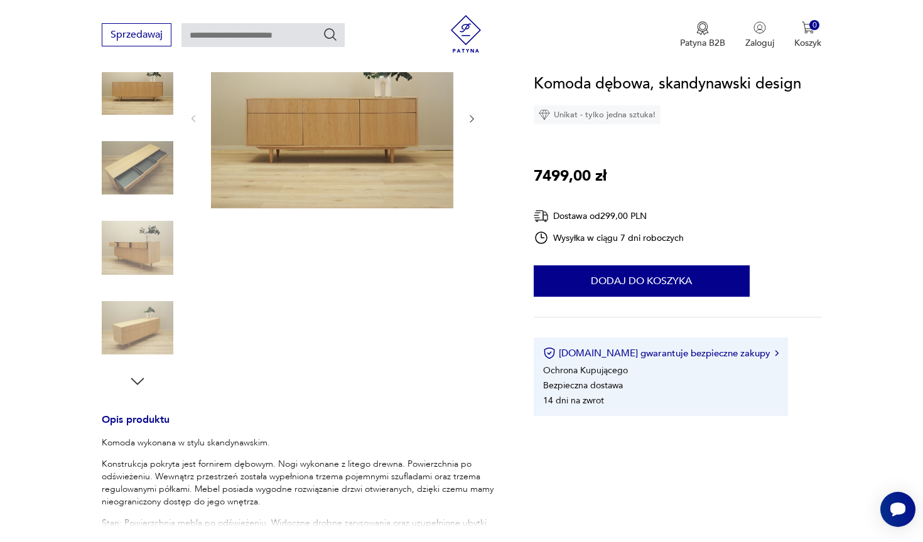
click at [146, 176] on img at bounding box center [138, 168] width 72 height 72
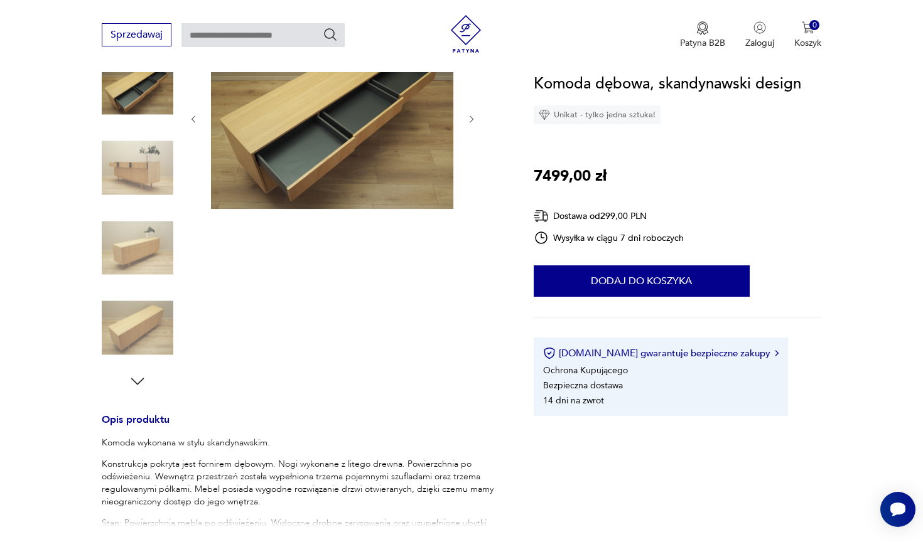
click at [146, 176] on img at bounding box center [138, 168] width 72 height 72
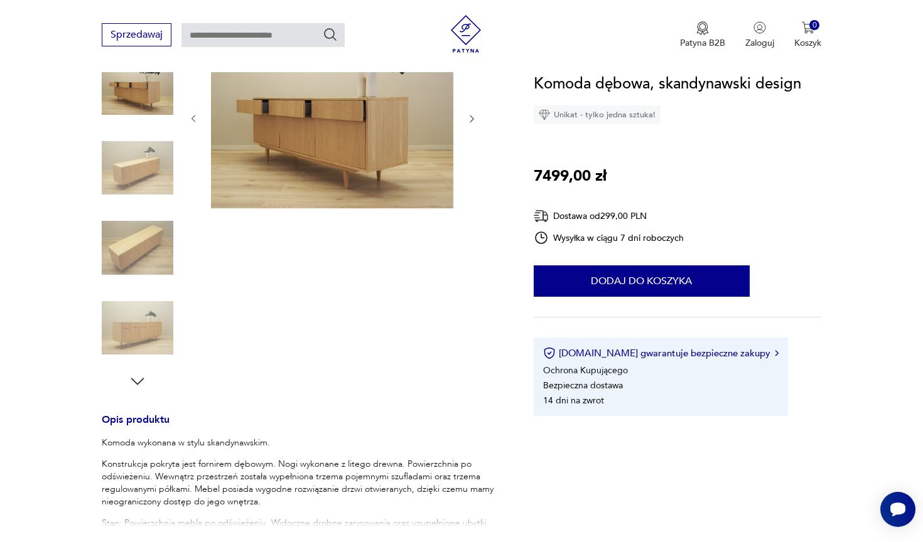
click at [146, 174] on img at bounding box center [138, 168] width 72 height 72
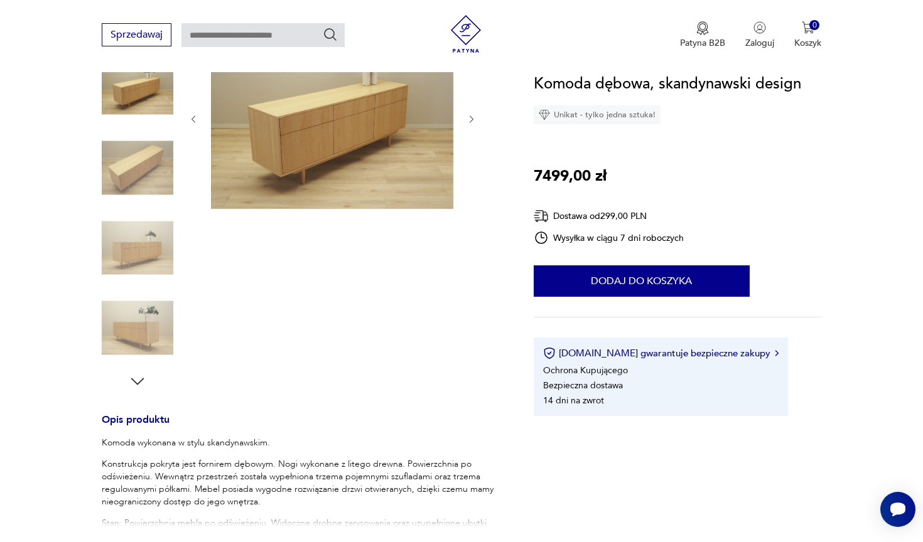
click at [146, 174] on img at bounding box center [138, 168] width 72 height 72
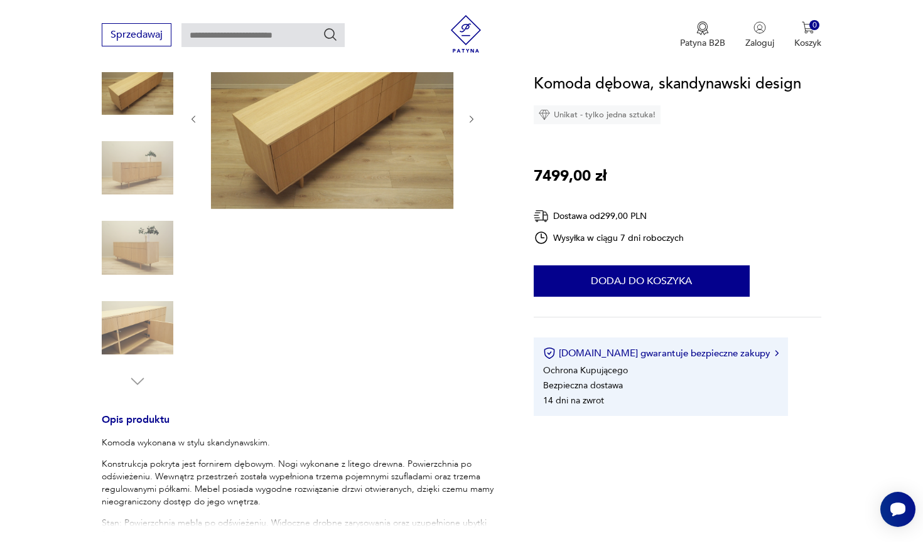
click at [146, 174] on img at bounding box center [138, 168] width 72 height 72
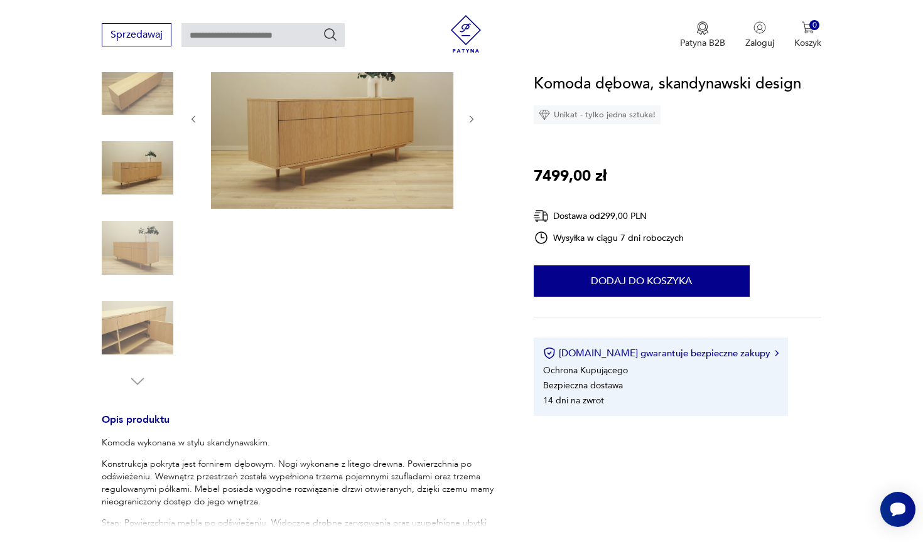
click at [142, 223] on img at bounding box center [138, 248] width 72 height 72
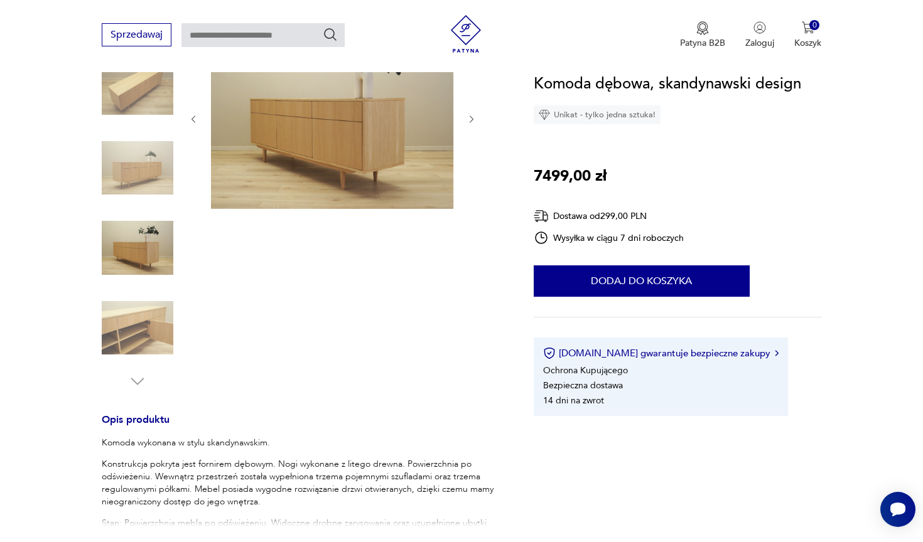
click at [141, 324] on img at bounding box center [138, 328] width 72 height 72
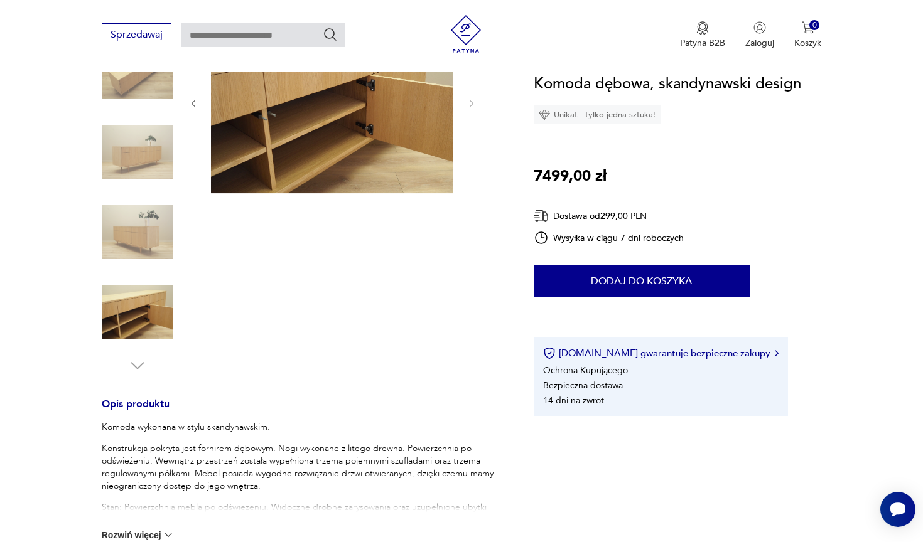
scroll to position [200, 0]
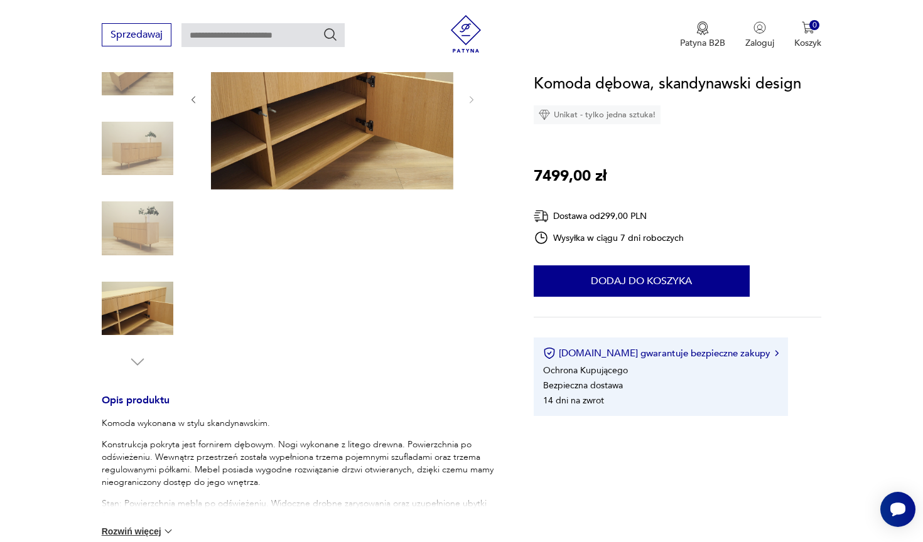
click at [136, 351] on div at bounding box center [138, 190] width 72 height 364
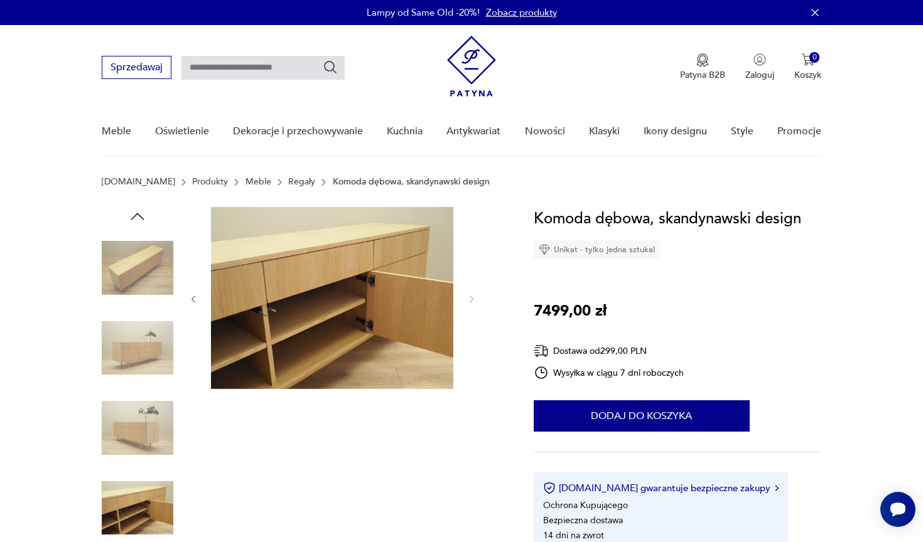
scroll to position [0, 0]
click at [142, 267] on img at bounding box center [138, 268] width 72 height 72
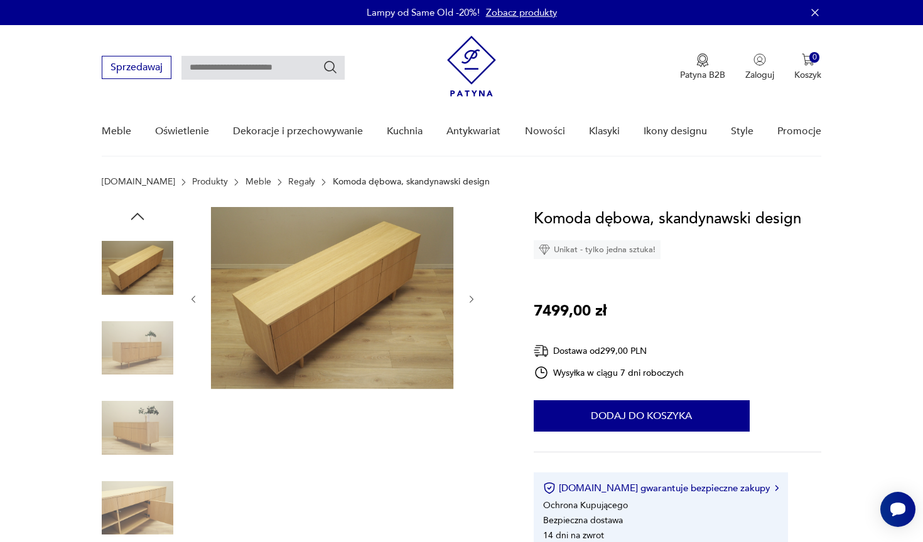
click at [142, 213] on icon "button" at bounding box center [137, 216] width 19 height 19
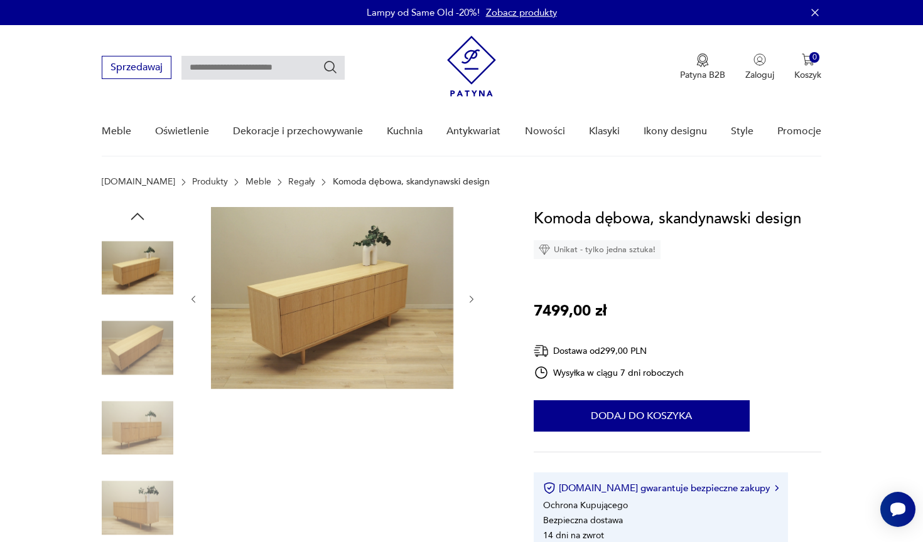
click at [142, 213] on icon "button" at bounding box center [137, 216] width 19 height 19
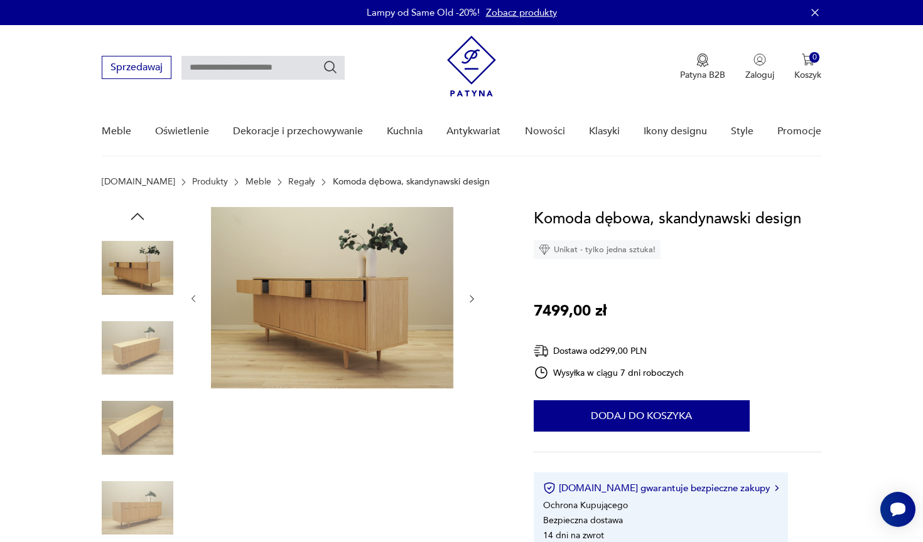
click at [142, 217] on icon "button" at bounding box center [137, 216] width 19 height 19
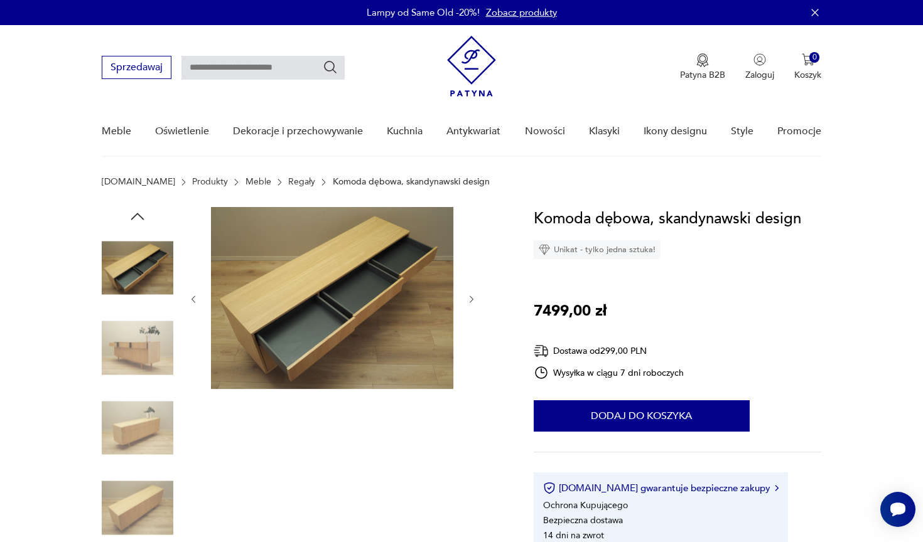
click at [142, 217] on icon "button" at bounding box center [137, 216] width 19 height 19
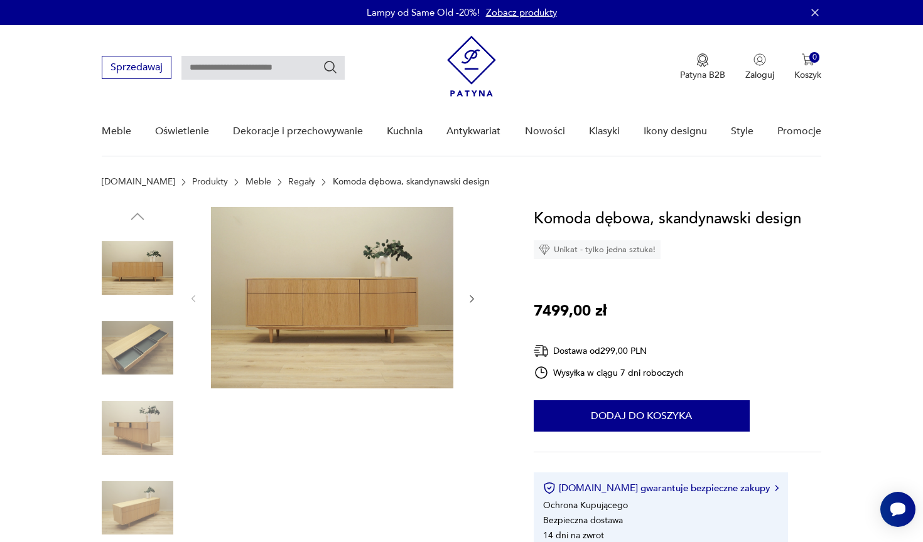
click at [142, 249] on img at bounding box center [138, 268] width 72 height 72
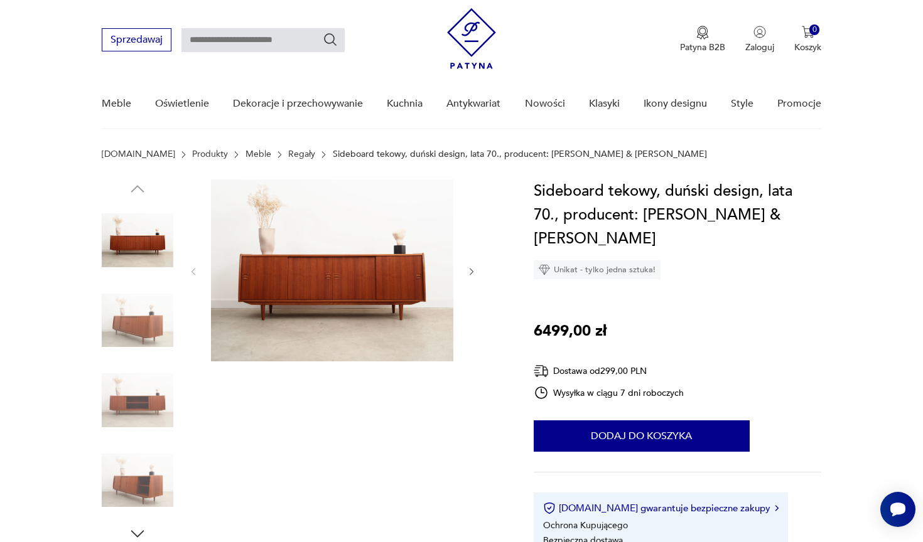
scroll to position [23, 0]
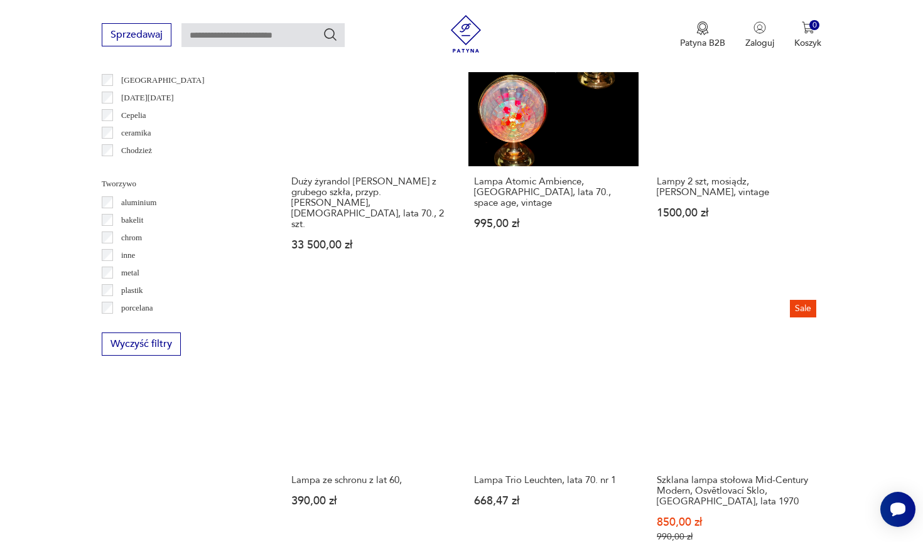
scroll to position [898, 0]
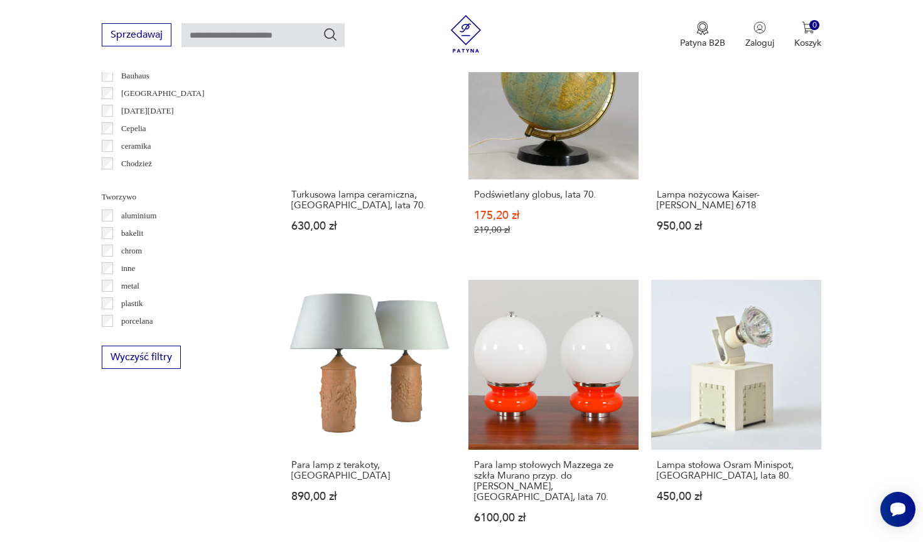
scroll to position [870, 0]
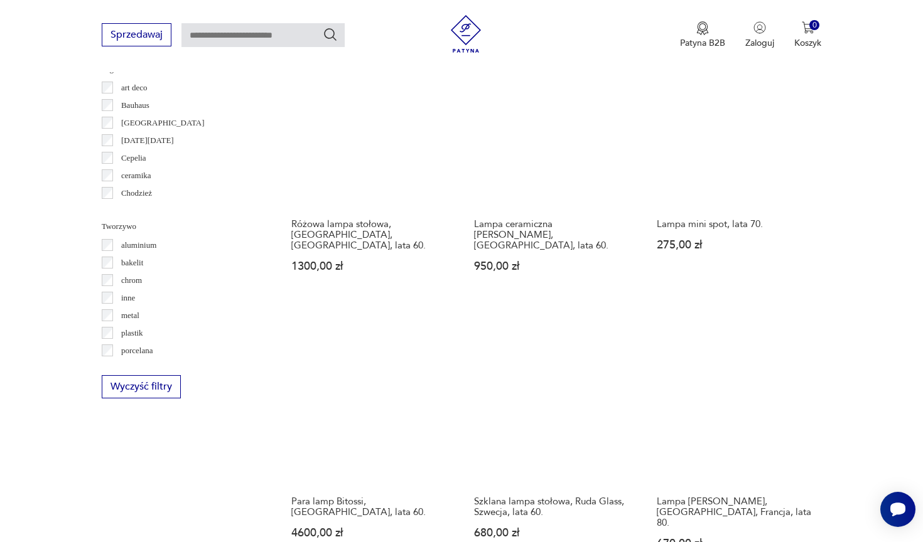
scroll to position [907, 0]
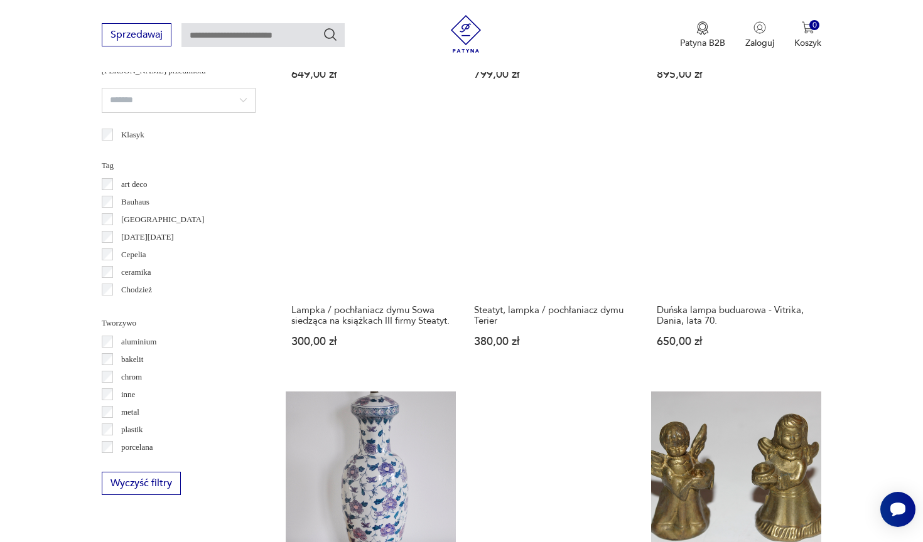
scroll to position [868, 0]
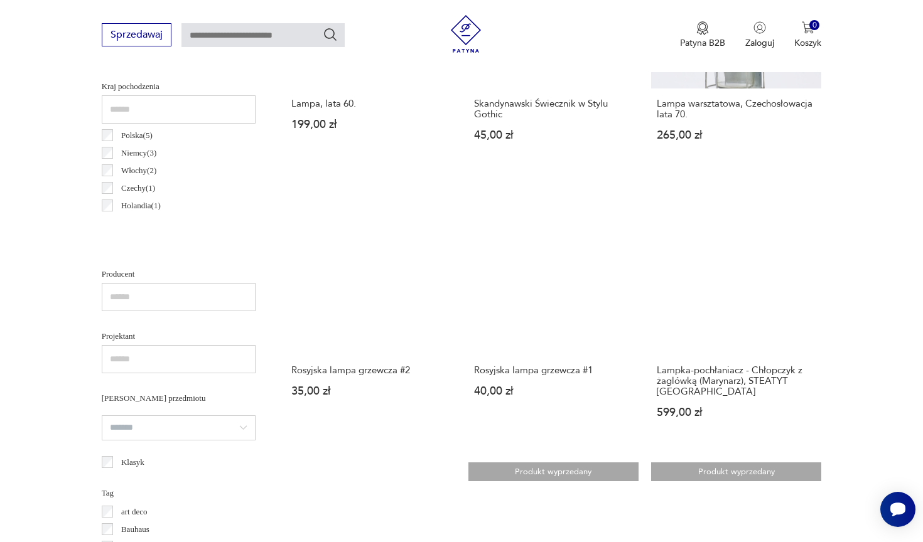
scroll to position [468, 0]
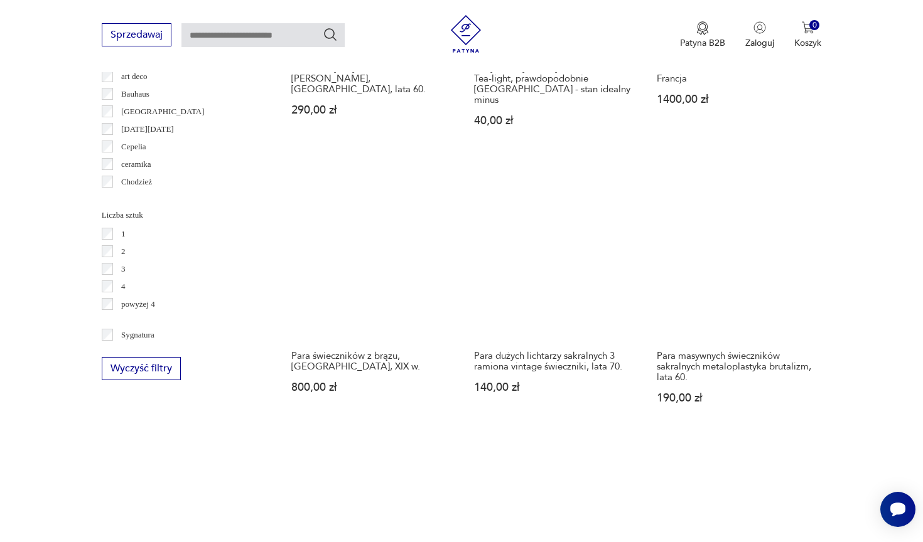
scroll to position [1258, 0]
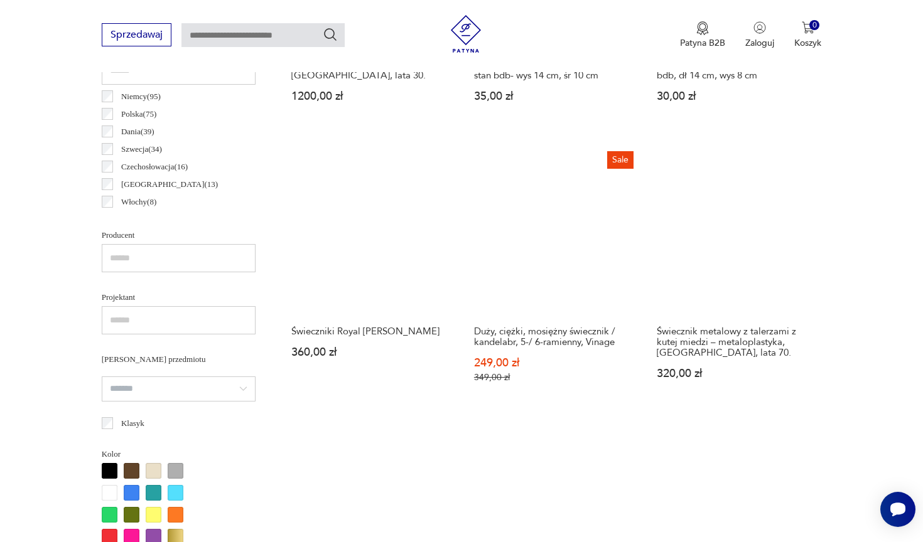
scroll to position [703, 0]
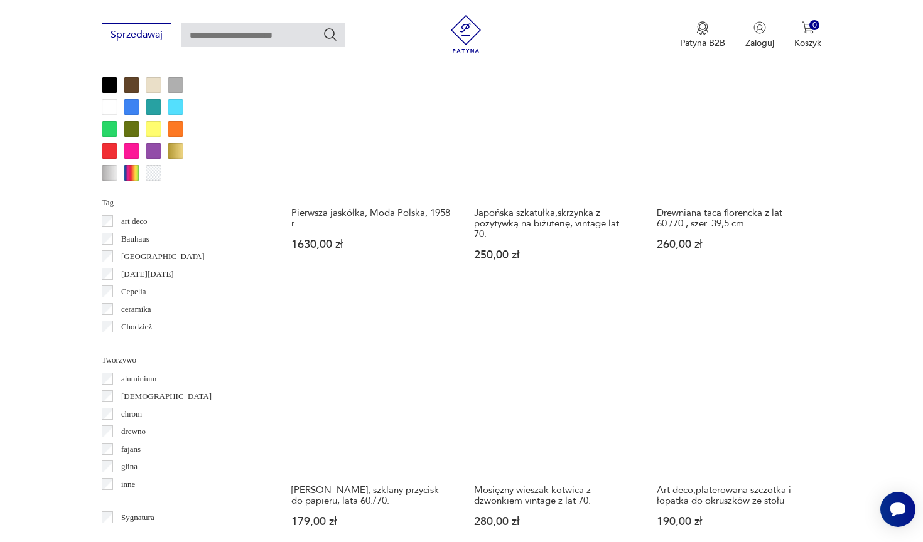
scroll to position [1081, 0]
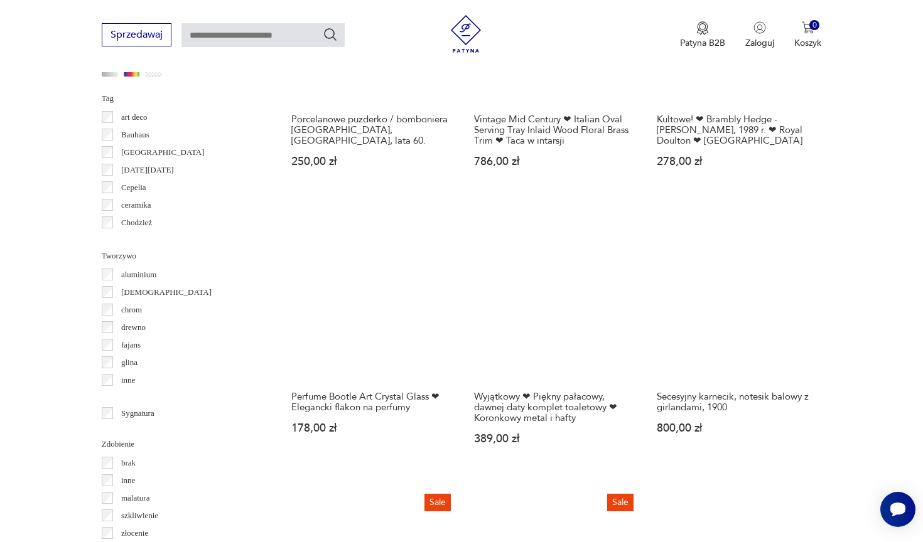
scroll to position [1195, 0]
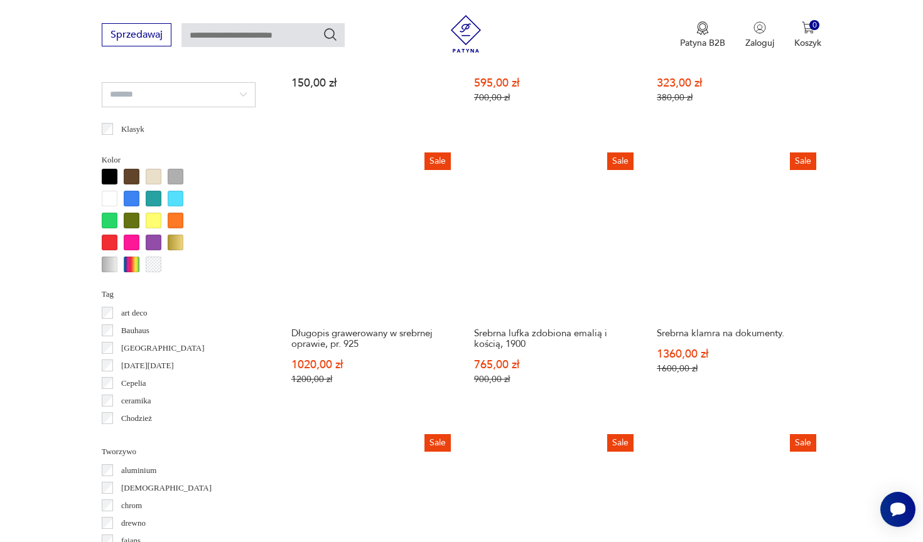
scroll to position [1214, 0]
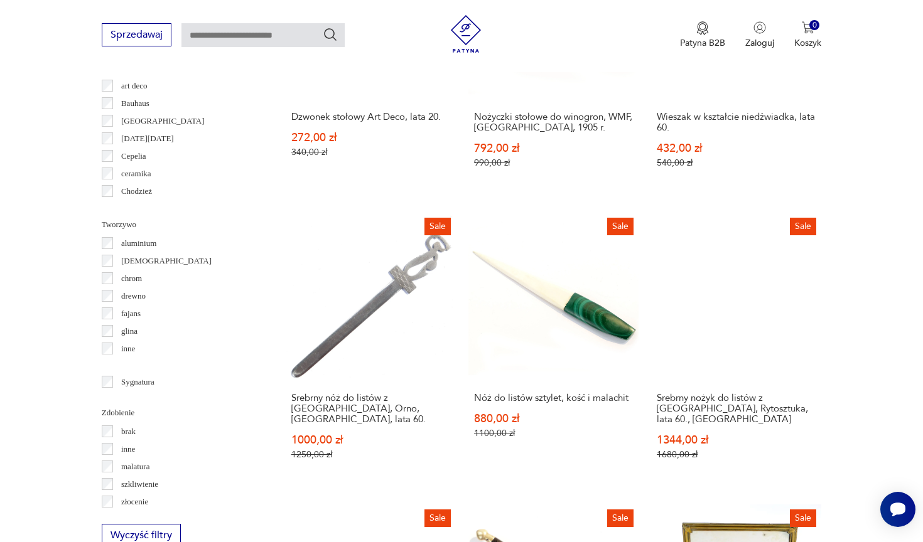
scroll to position [1231, 0]
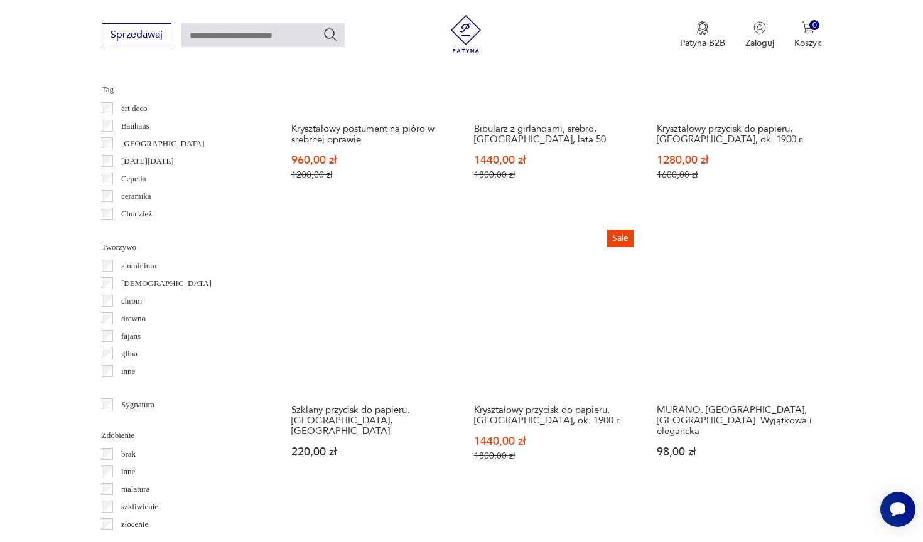
scroll to position [1188, 0]
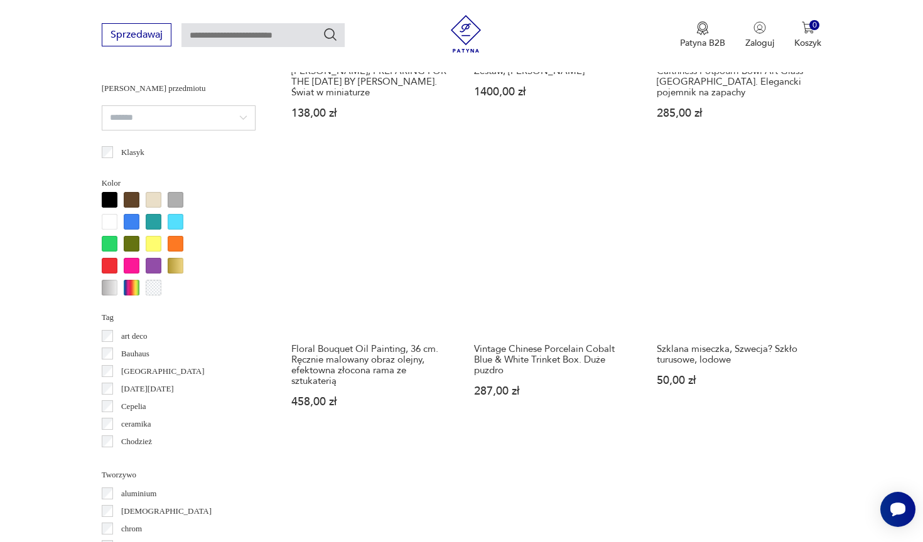
scroll to position [1239, 0]
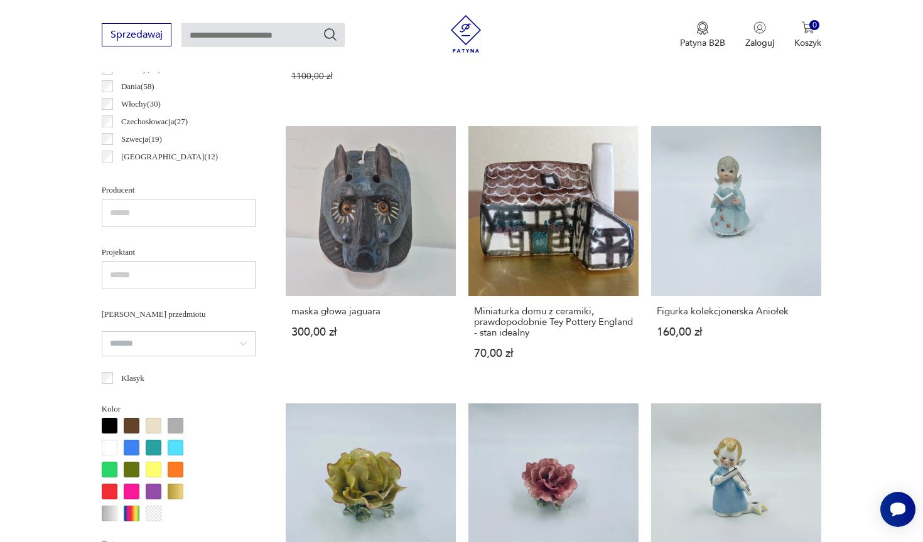
scroll to position [955, 0]
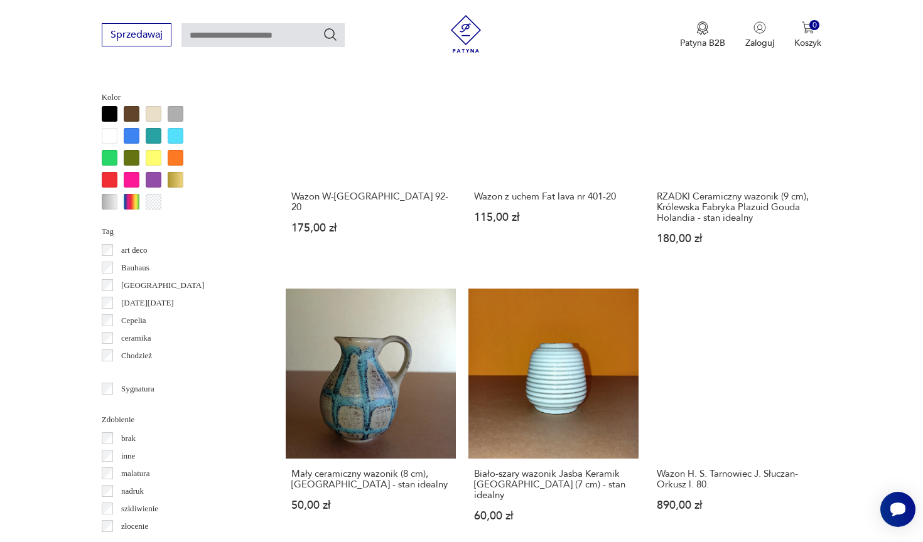
scroll to position [1165, 0]
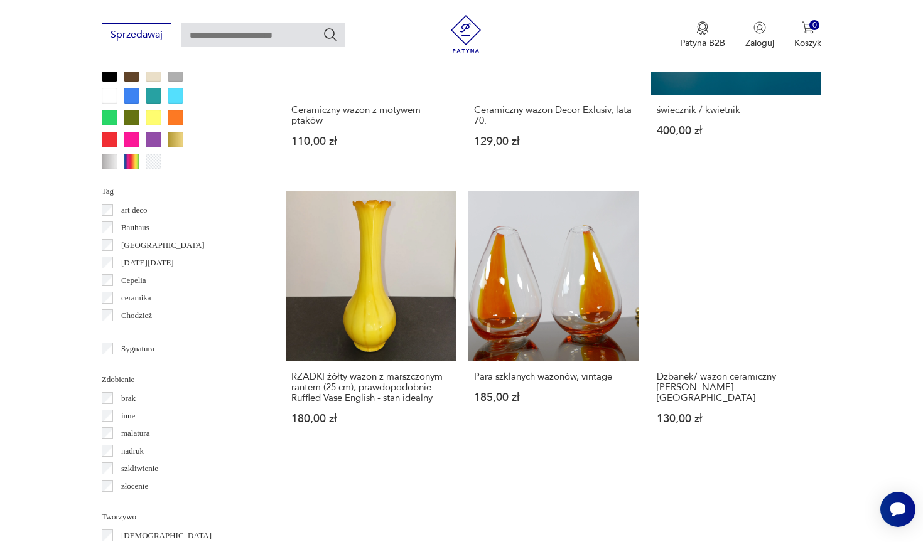
scroll to position [1193, 0]
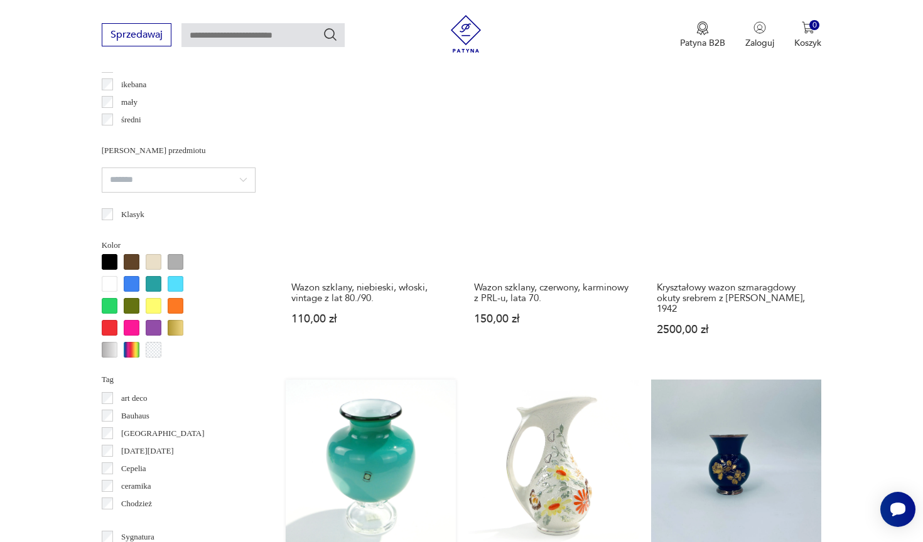
scroll to position [1100, 0]
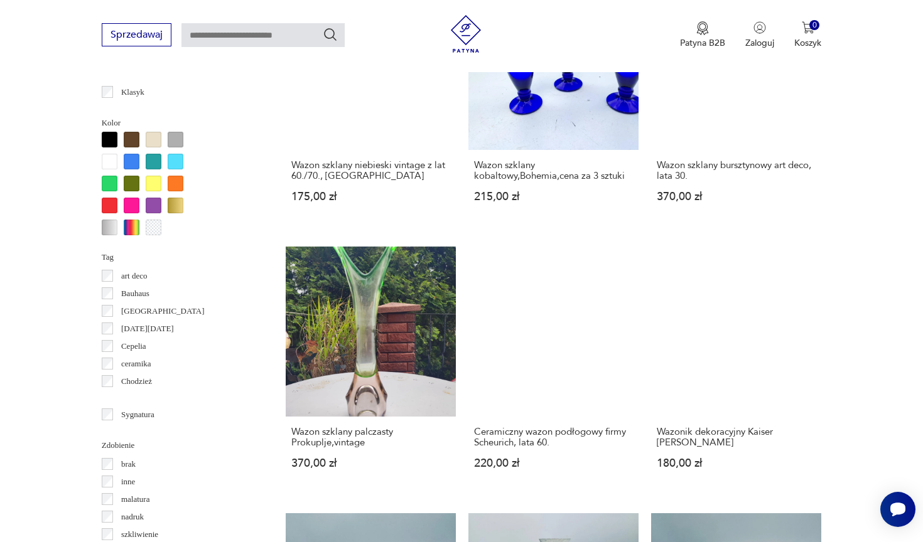
scroll to position [1122, 0]
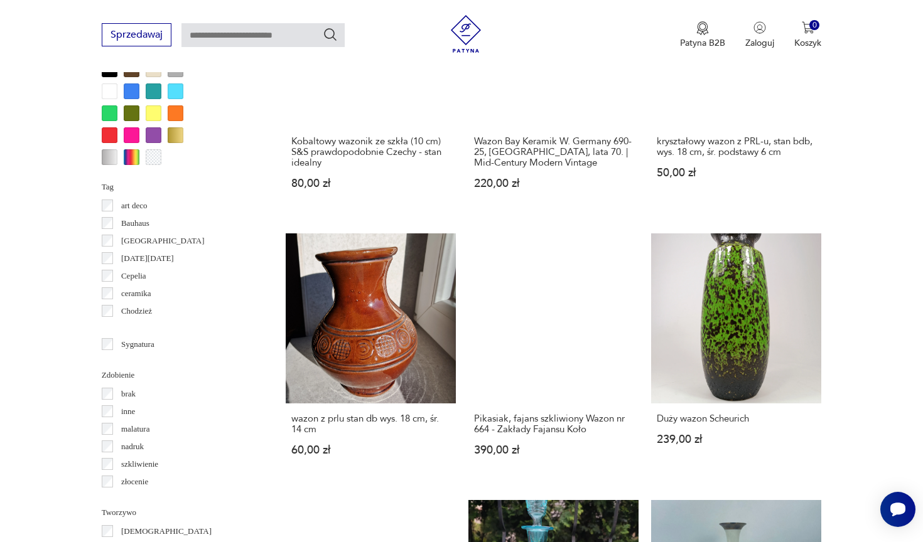
scroll to position [1253, 0]
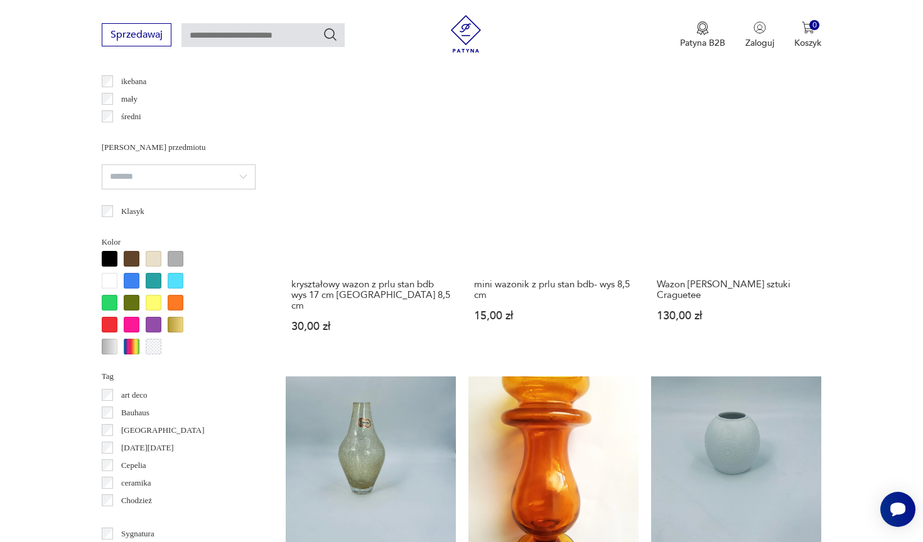
scroll to position [1100, 0]
